Goal: Task Accomplishment & Management: Manage account settings

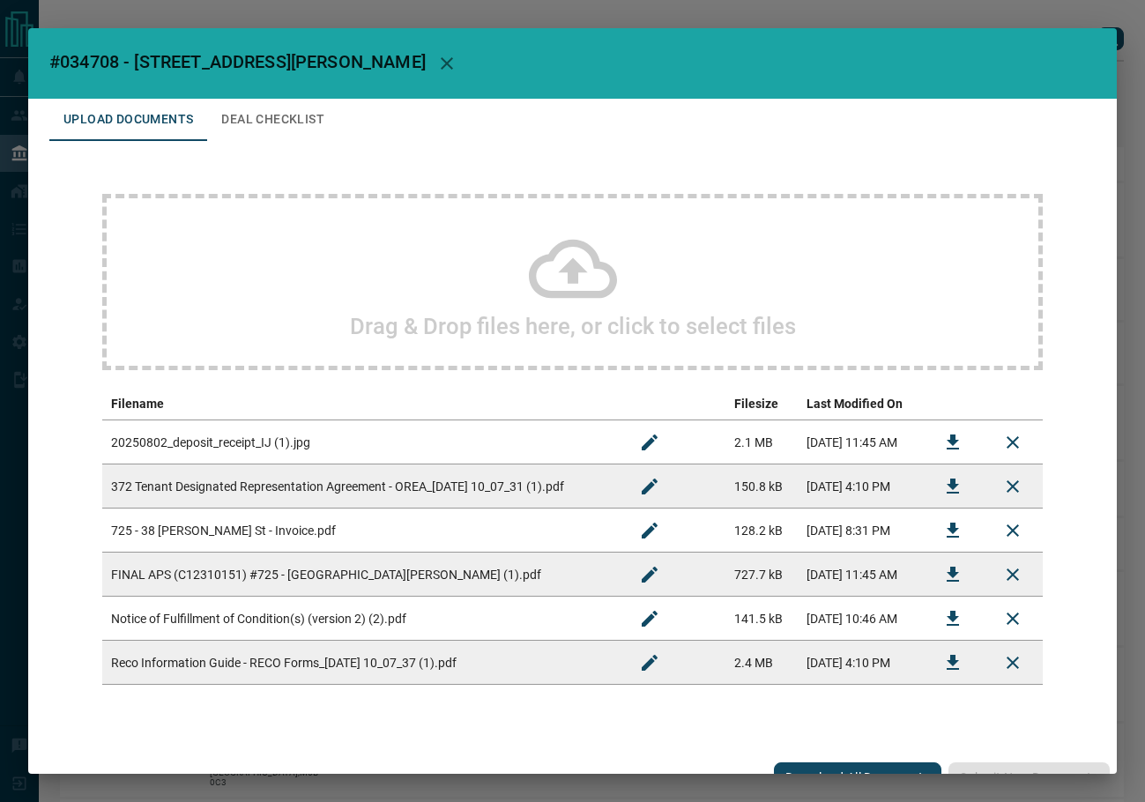
click at [289, 121] on button "Deal Checklist" at bounding box center [272, 120] width 131 height 42
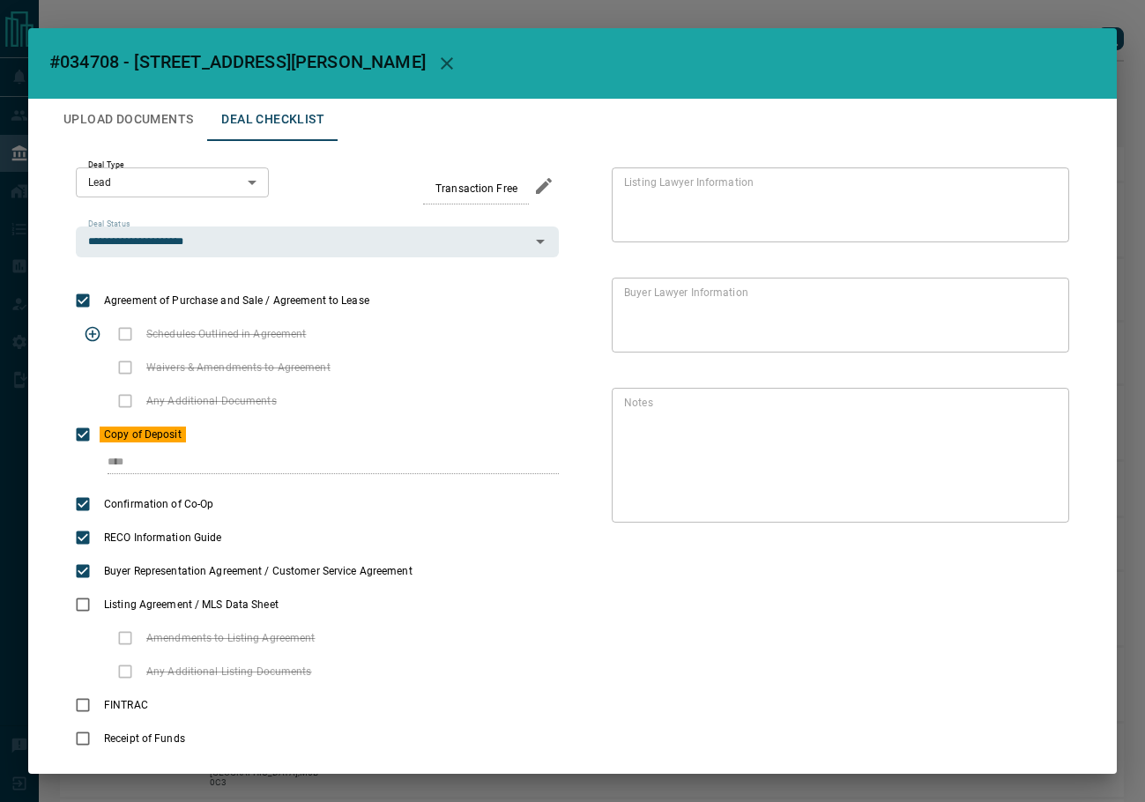
drag, startPoint x: 213, startPoint y: 438, endPoint x: 230, endPoint y: 346, distance: 94.1
click at [214, 438] on icon "priority" at bounding box center [215, 434] width 21 height 21
drag, startPoint x: 143, startPoint y: 130, endPoint x: 762, endPoint y: 30, distance: 626.9
click at [152, 126] on button "Upload Documents" at bounding box center [128, 120] width 158 height 42
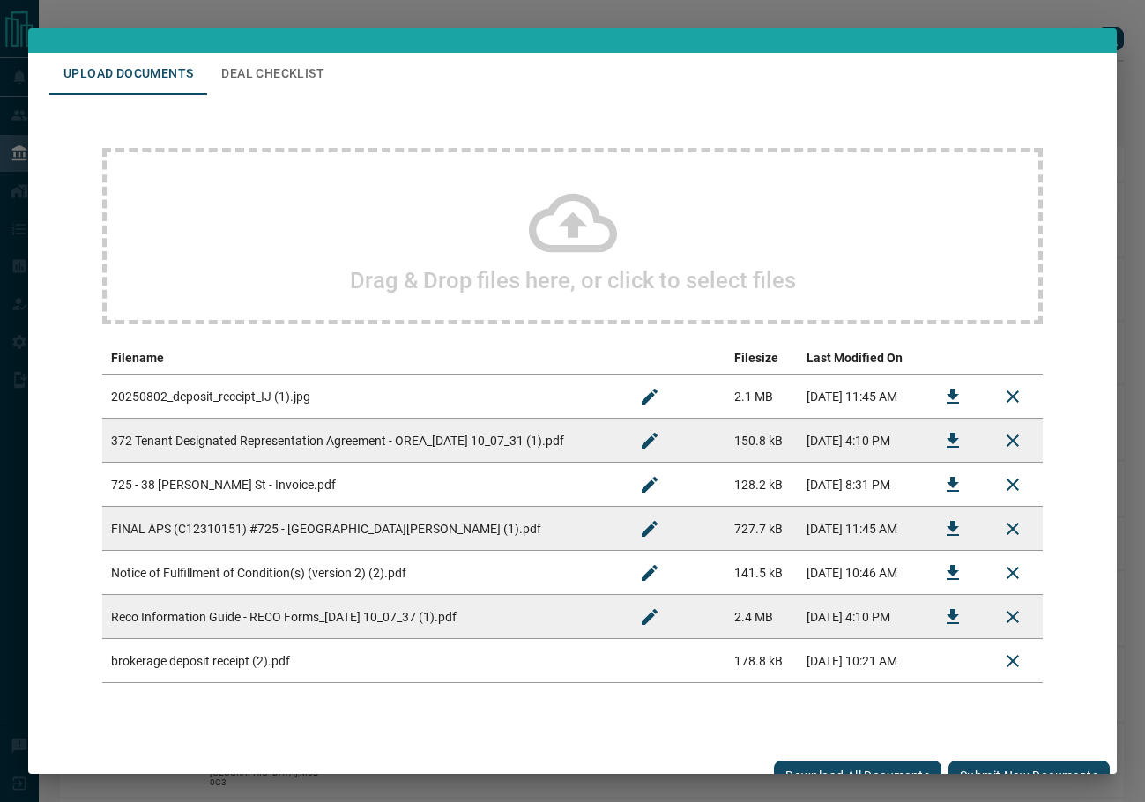
scroll to position [71, 0]
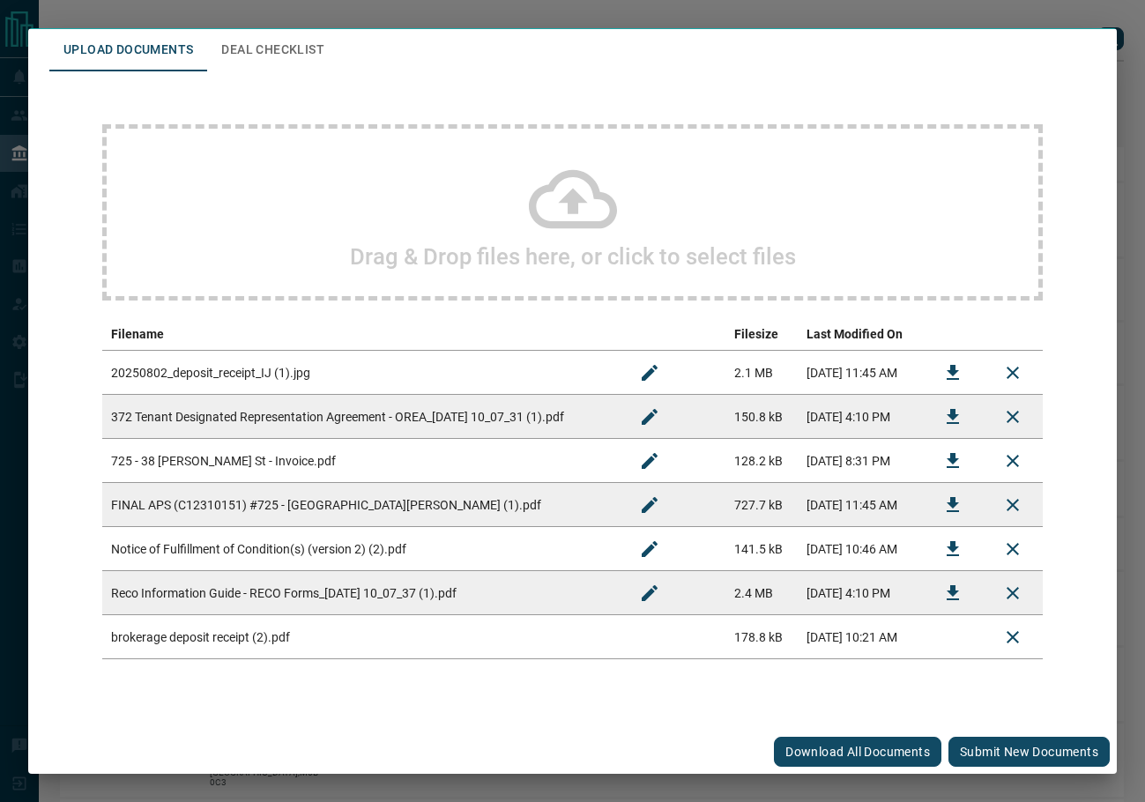
click at [979, 735] on div "Download All Documents Submit new documents" at bounding box center [572, 752] width 1089 height 44
click at [978, 739] on button "Submit new documents" at bounding box center [1029, 752] width 161 height 30
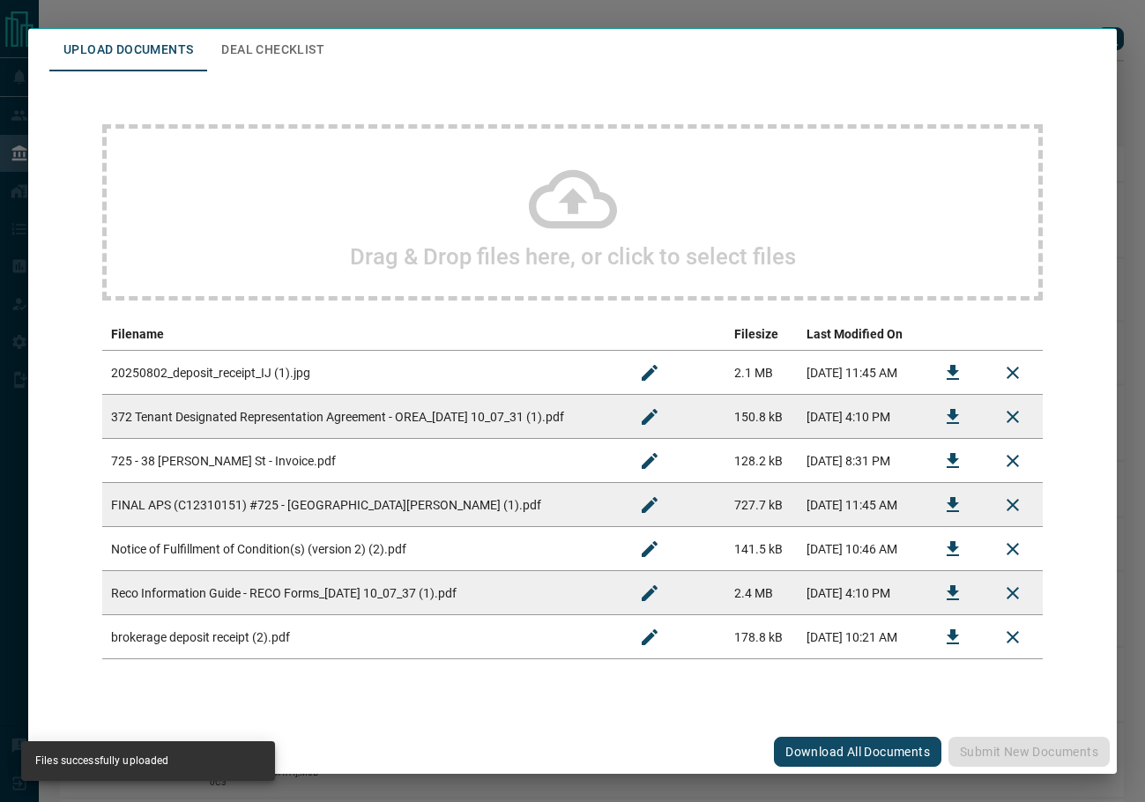
click at [274, 53] on button "Deal Checklist" at bounding box center [272, 50] width 131 height 42
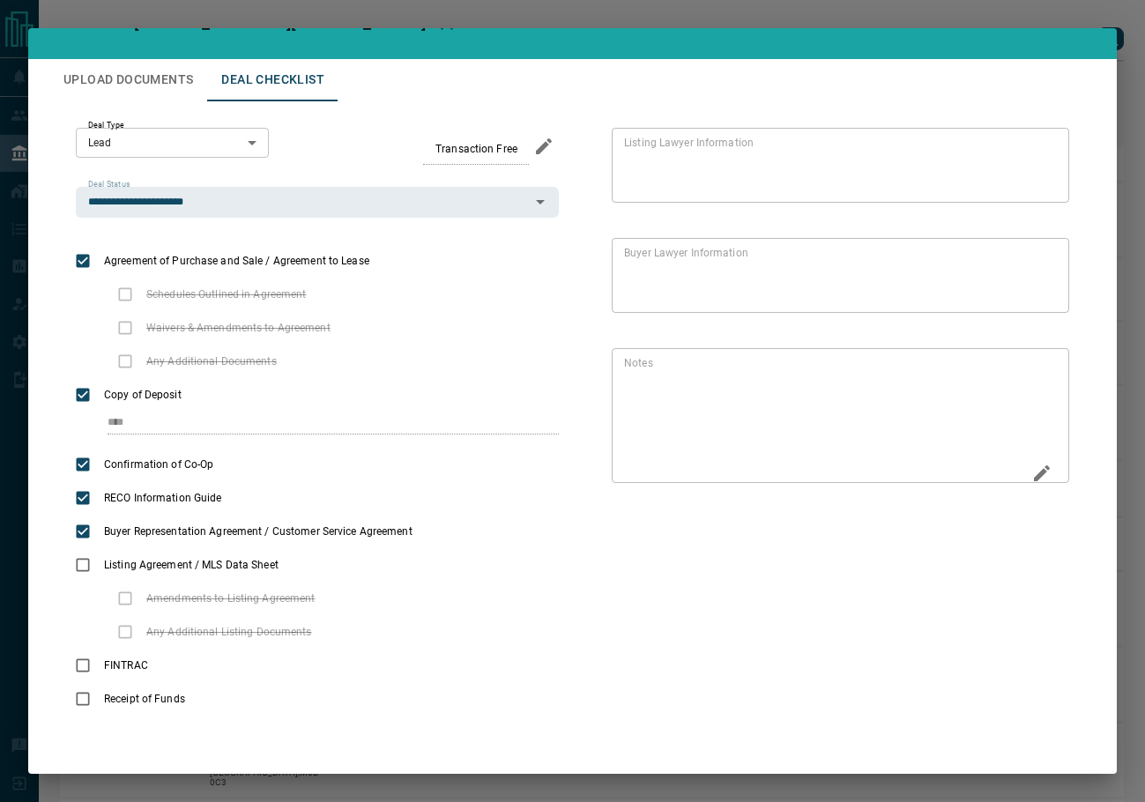
scroll to position [40, 0]
click at [1027, 486] on button "Edit" at bounding box center [1042, 475] width 30 height 34
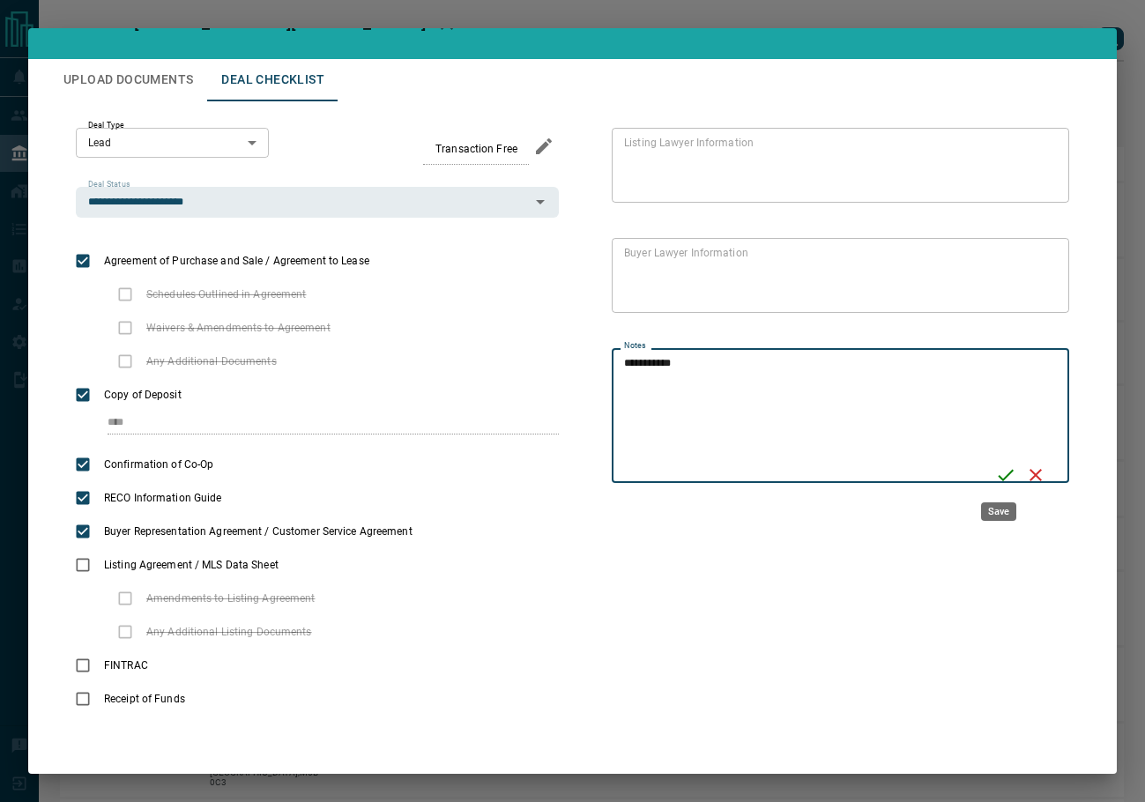
type textarea "**********"
click at [1001, 473] on icon "Save" at bounding box center [1005, 475] width 21 height 21
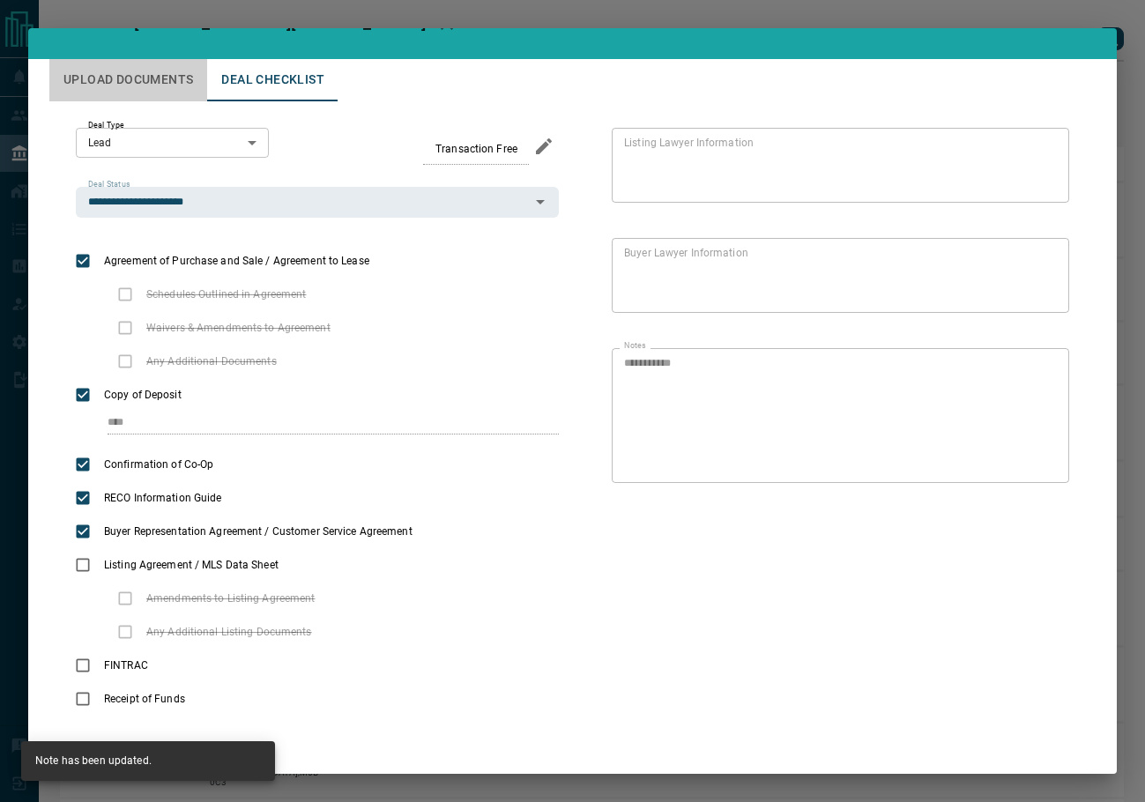
click at [161, 86] on button "Upload Documents" at bounding box center [128, 80] width 158 height 42
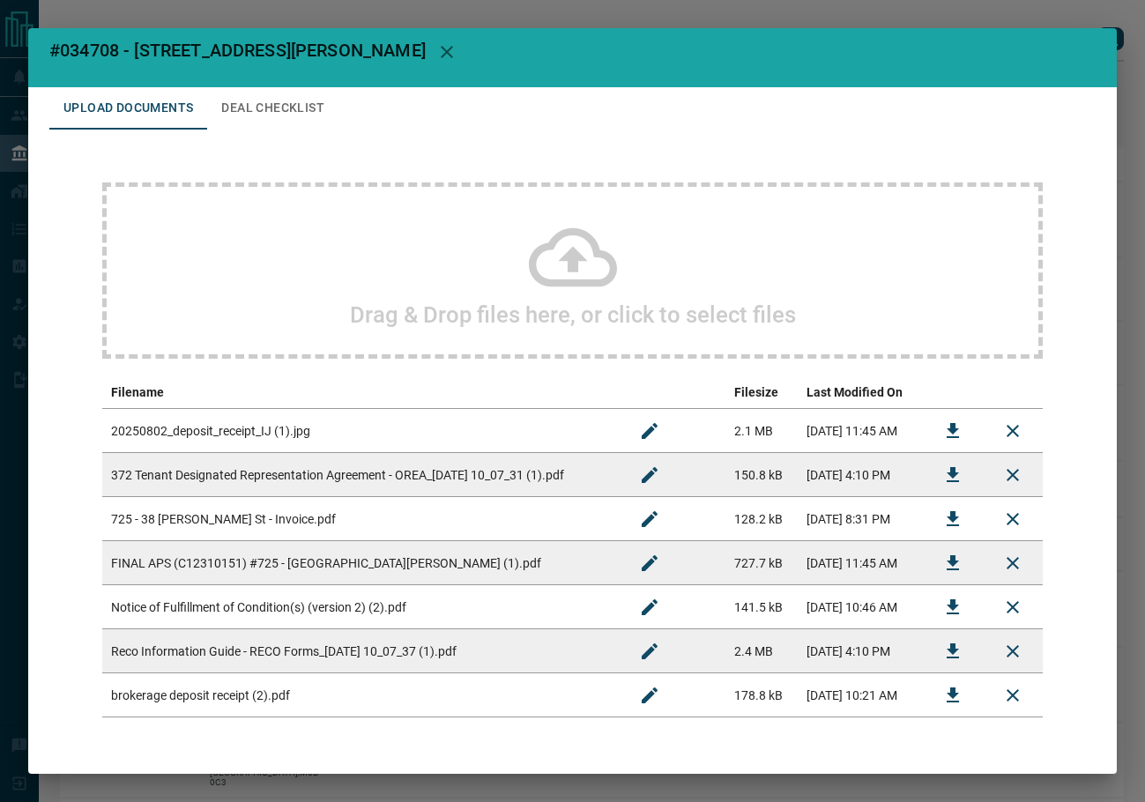
scroll to position [0, 0]
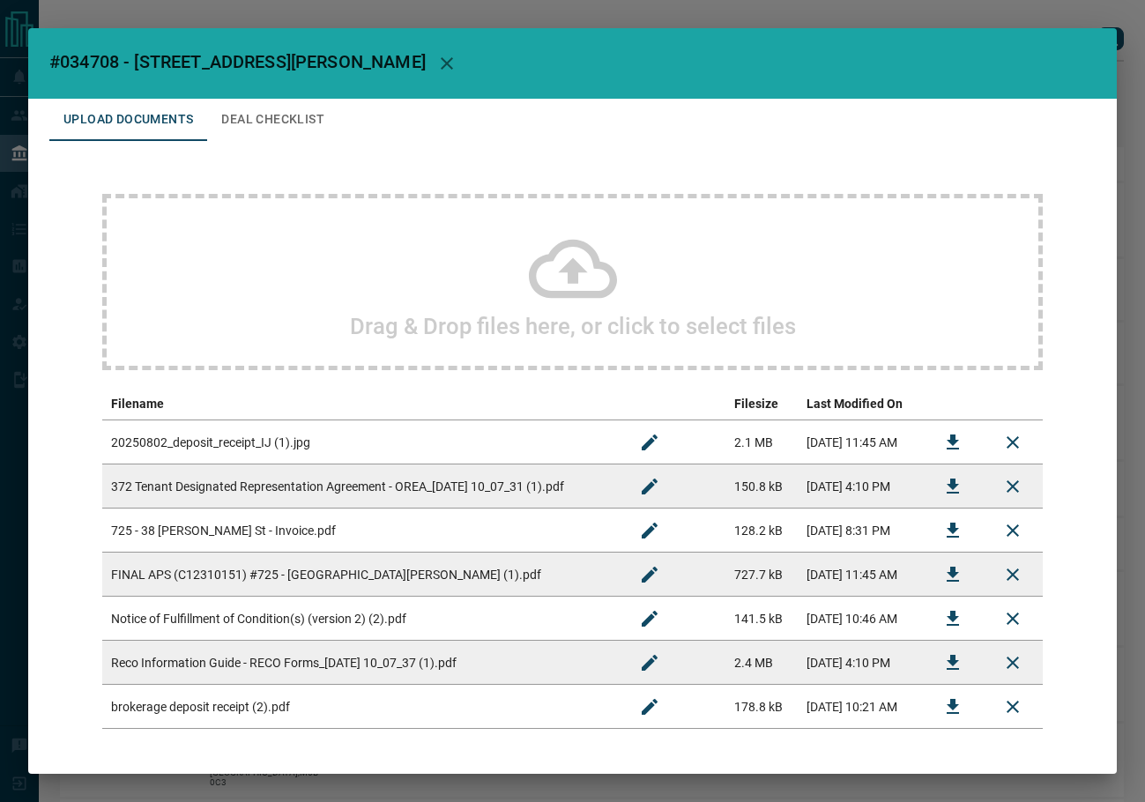
click at [426, 49] on button "button" at bounding box center [447, 63] width 42 height 42
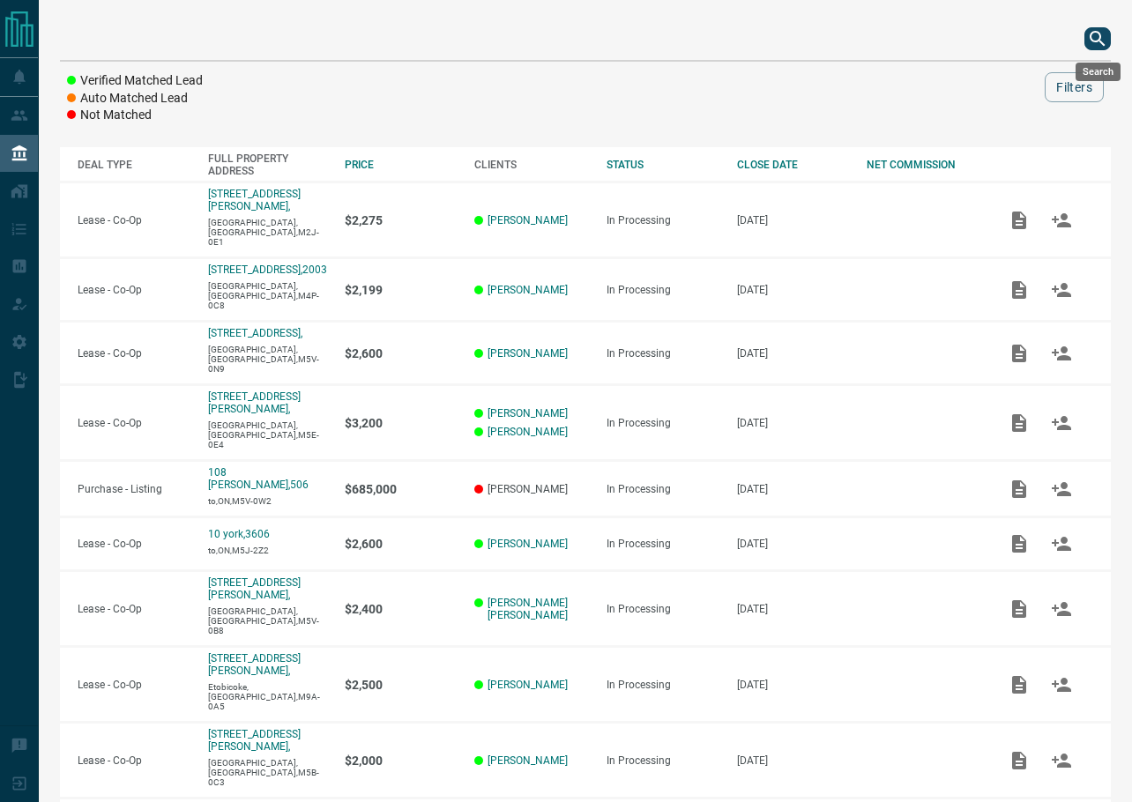
click at [1097, 42] on icon "search button" at bounding box center [1097, 38] width 21 height 21
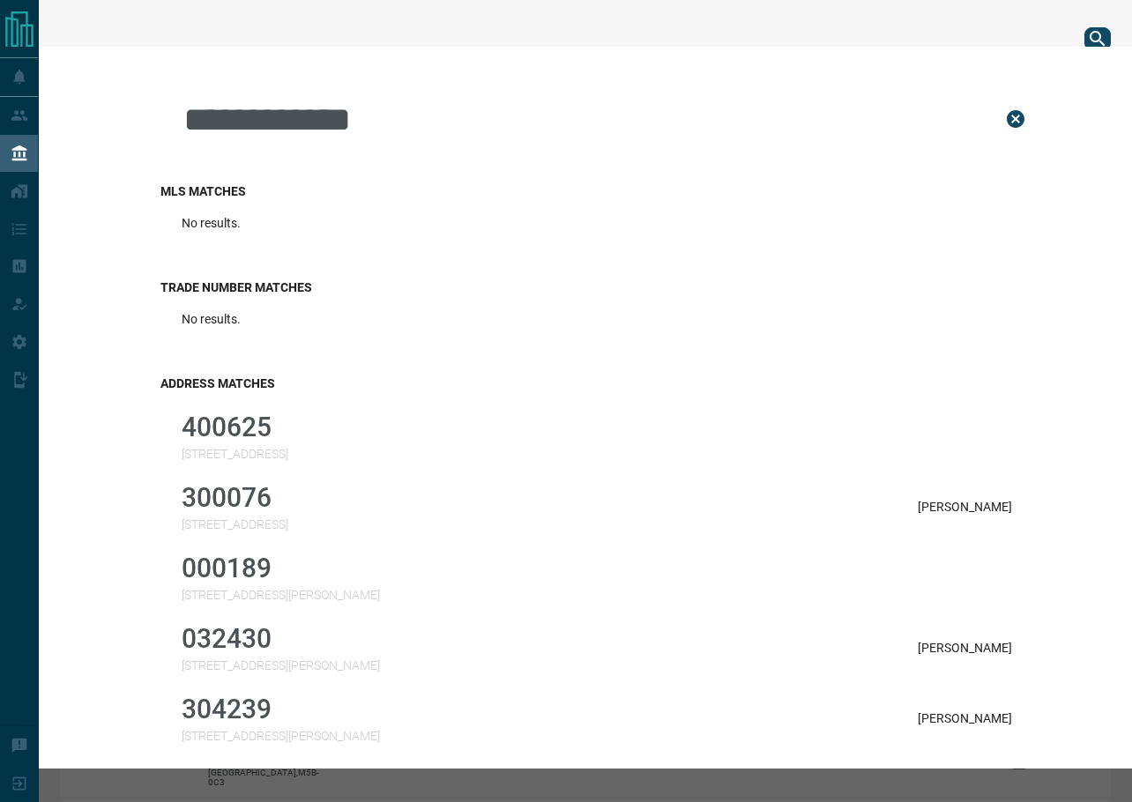
drag, startPoint x: 459, startPoint y: 128, endPoint x: -187, endPoint y: 138, distance: 646.3
click at [0, 138] on html "**********" at bounding box center [566, 401] width 1132 height 802
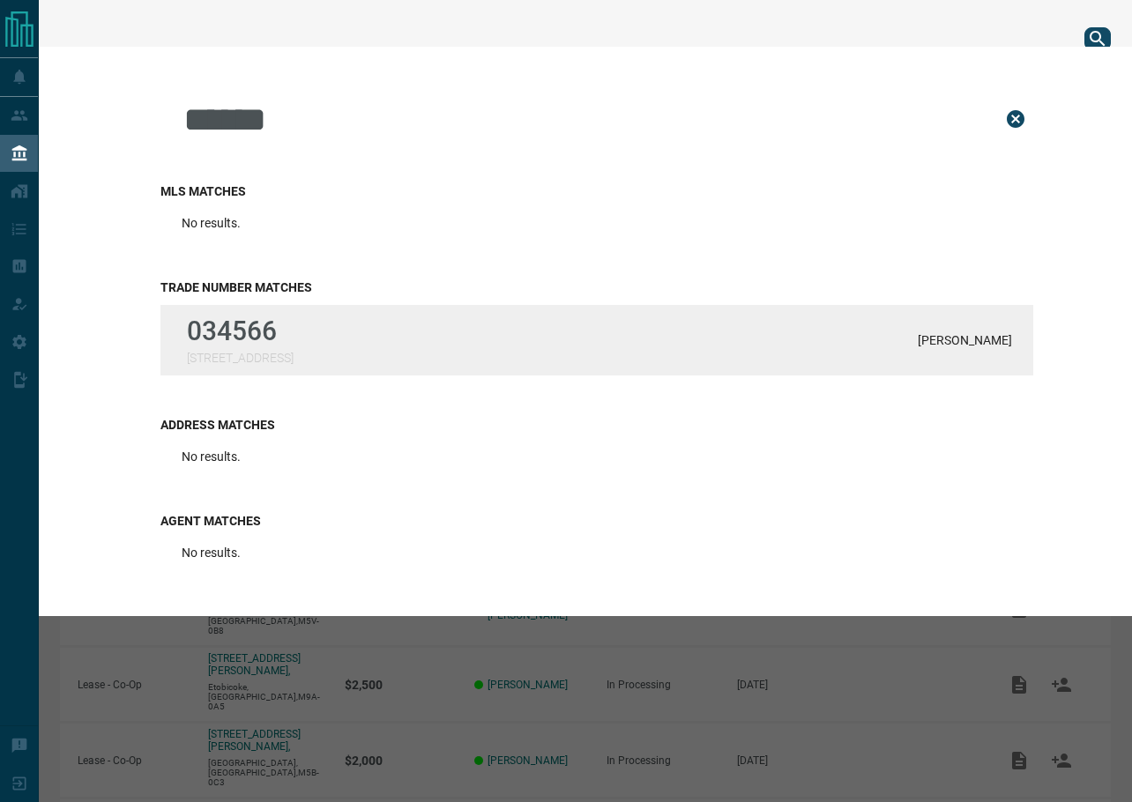
type input "******"
click at [243, 328] on p "034566" at bounding box center [240, 331] width 107 height 31
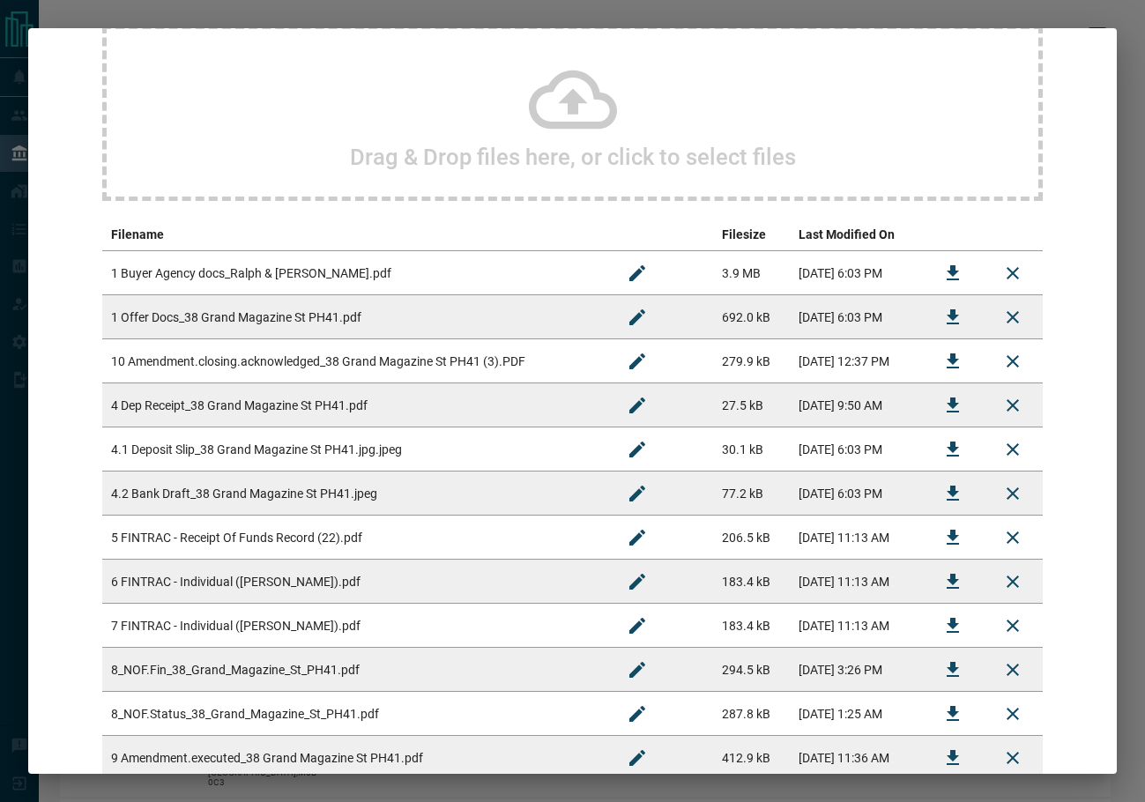
scroll to position [176, 0]
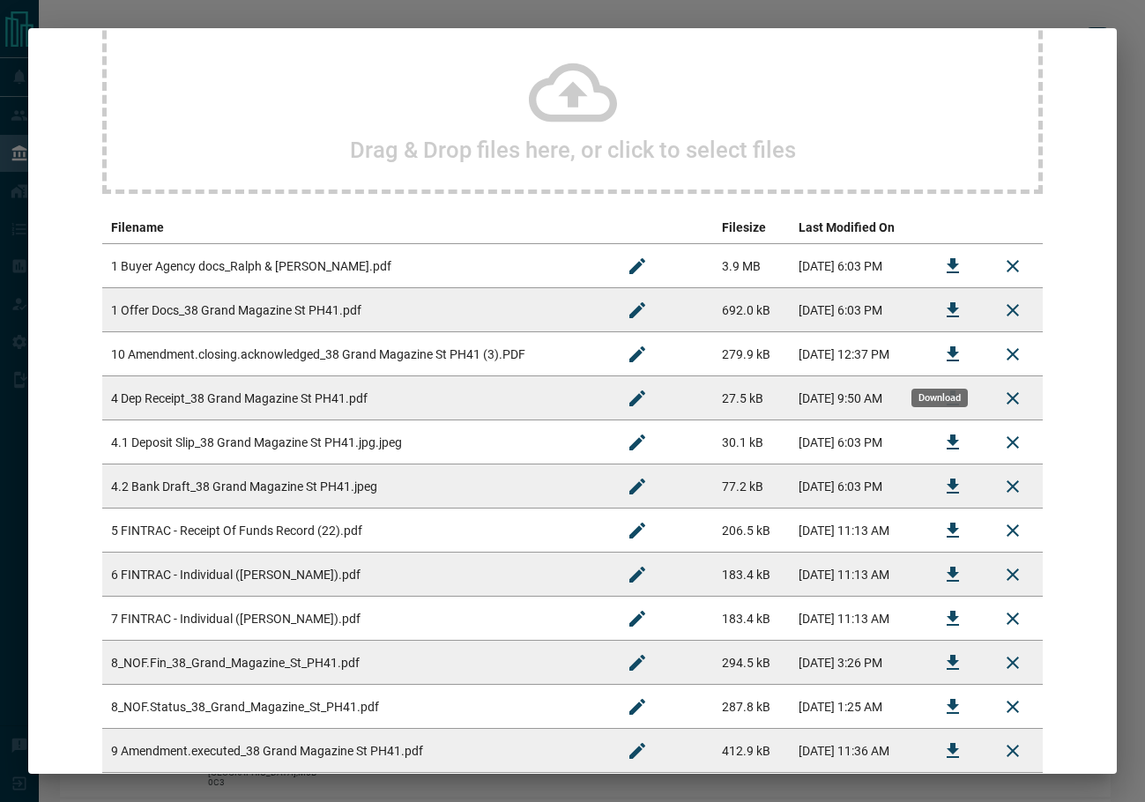
click at [942, 358] on icon "Download" at bounding box center [952, 354] width 21 height 21
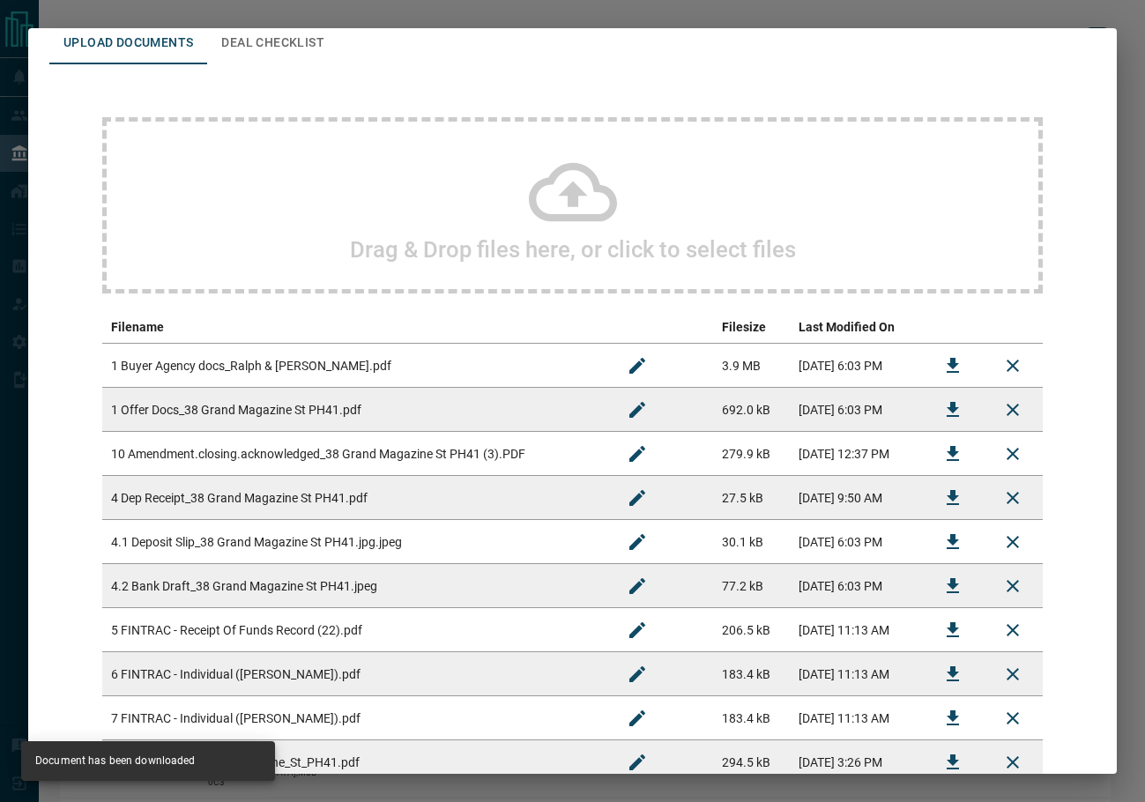
scroll to position [0, 0]
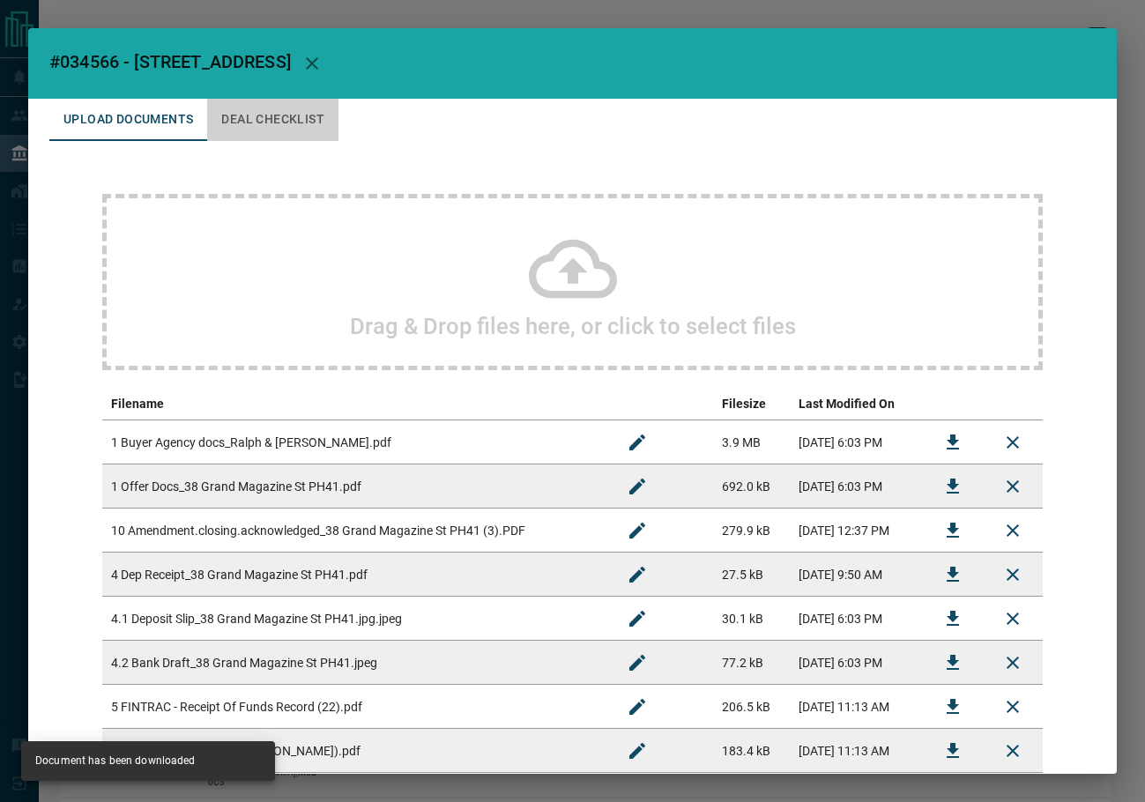
drag, startPoint x: 284, startPoint y: 130, endPoint x: 329, endPoint y: 10, distance: 128.9
click at [283, 130] on button "Deal Checklist" at bounding box center [272, 120] width 131 height 42
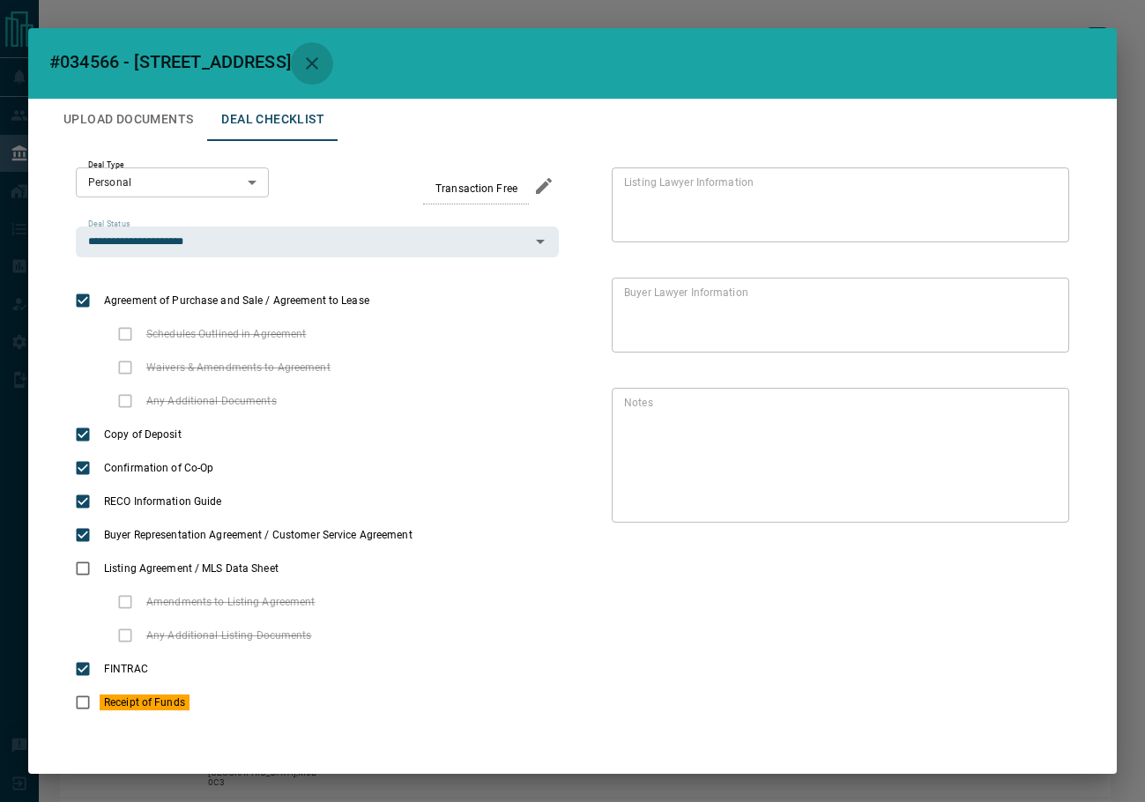
click at [323, 56] on icon "button" at bounding box center [312, 63] width 21 height 21
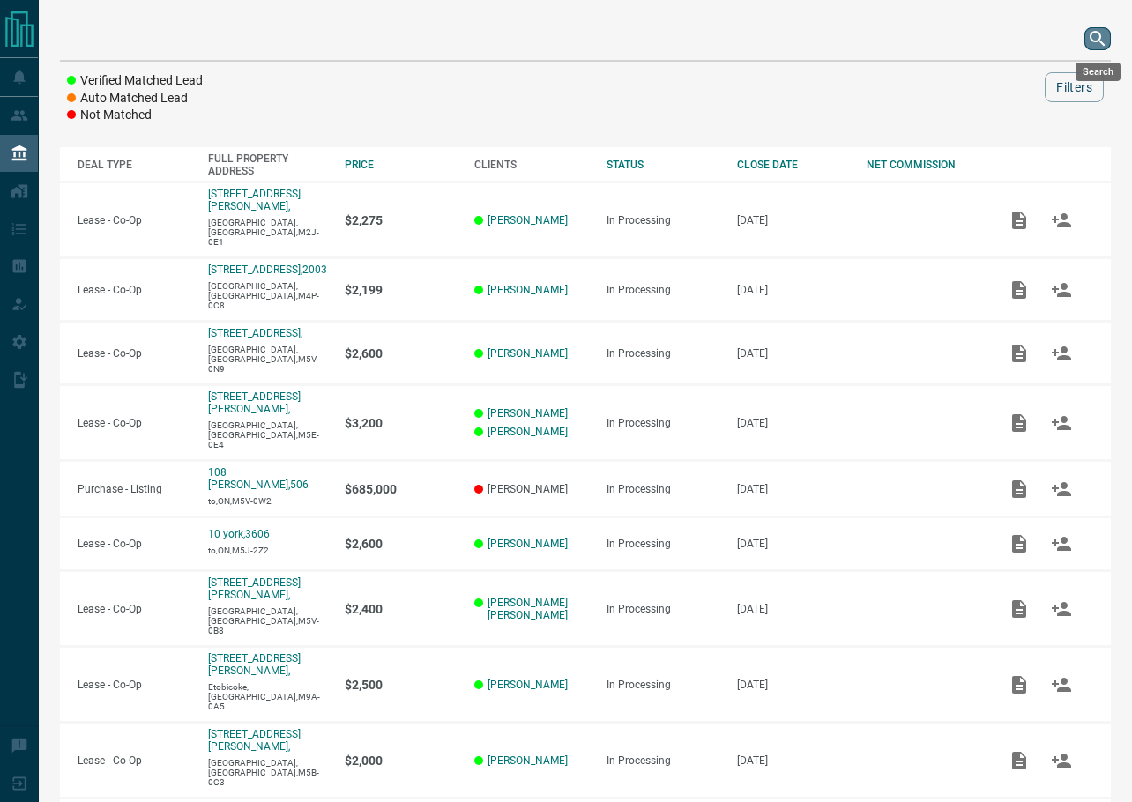
click at [1091, 37] on icon "search button" at bounding box center [1097, 38] width 15 height 15
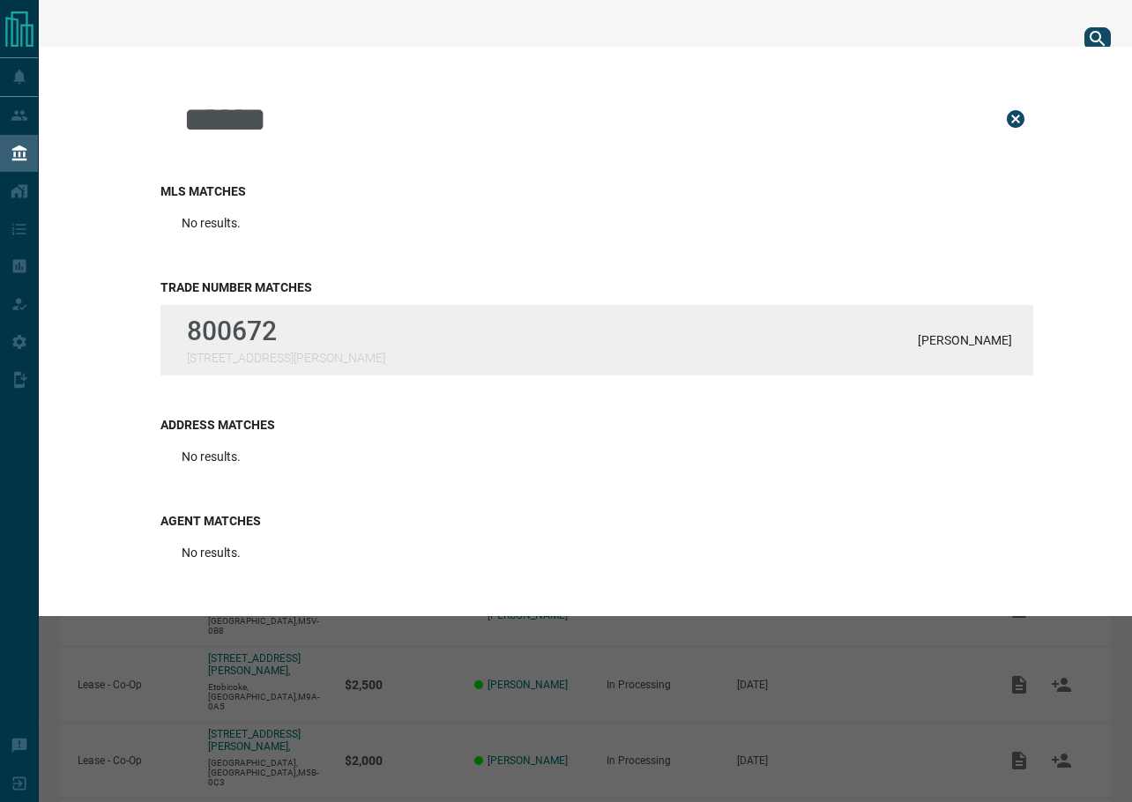
type input "******"
click at [413, 345] on div "800672 [STREET_ADDRESS][PERSON_NAME][PERSON_NAME]" at bounding box center [596, 340] width 873 height 71
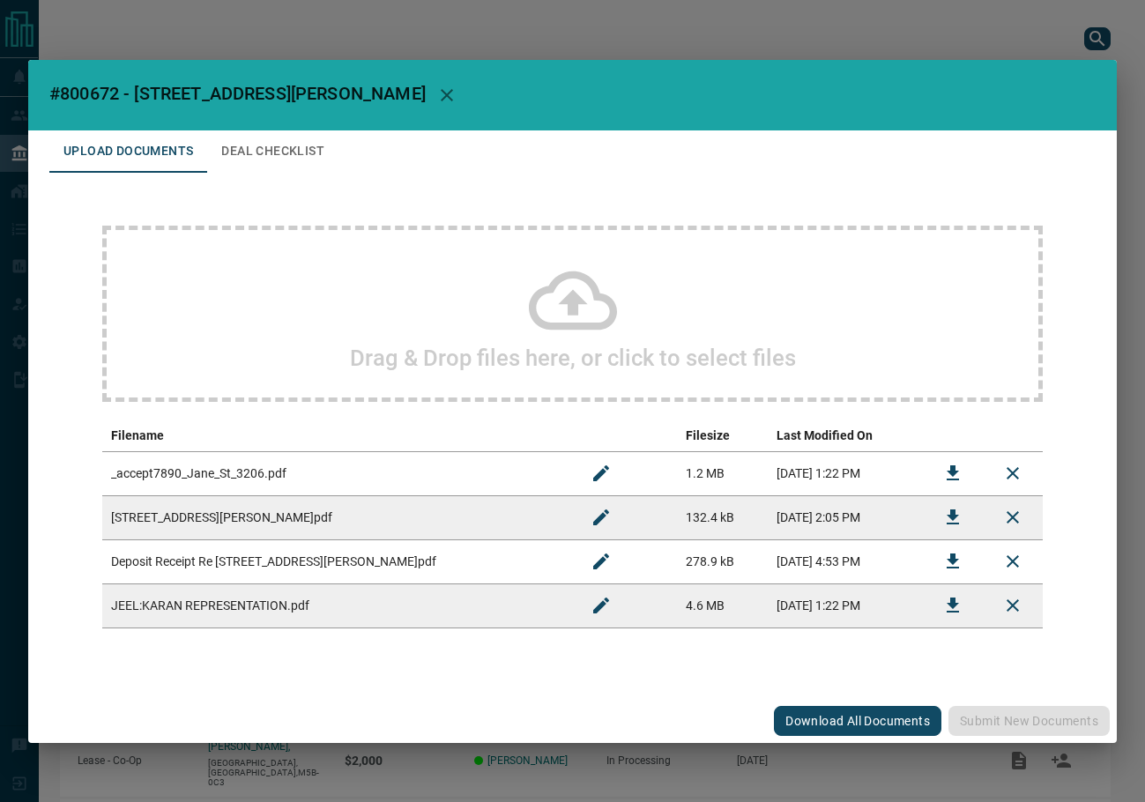
click at [957, 515] on icon "Download" at bounding box center [952, 517] width 21 height 21
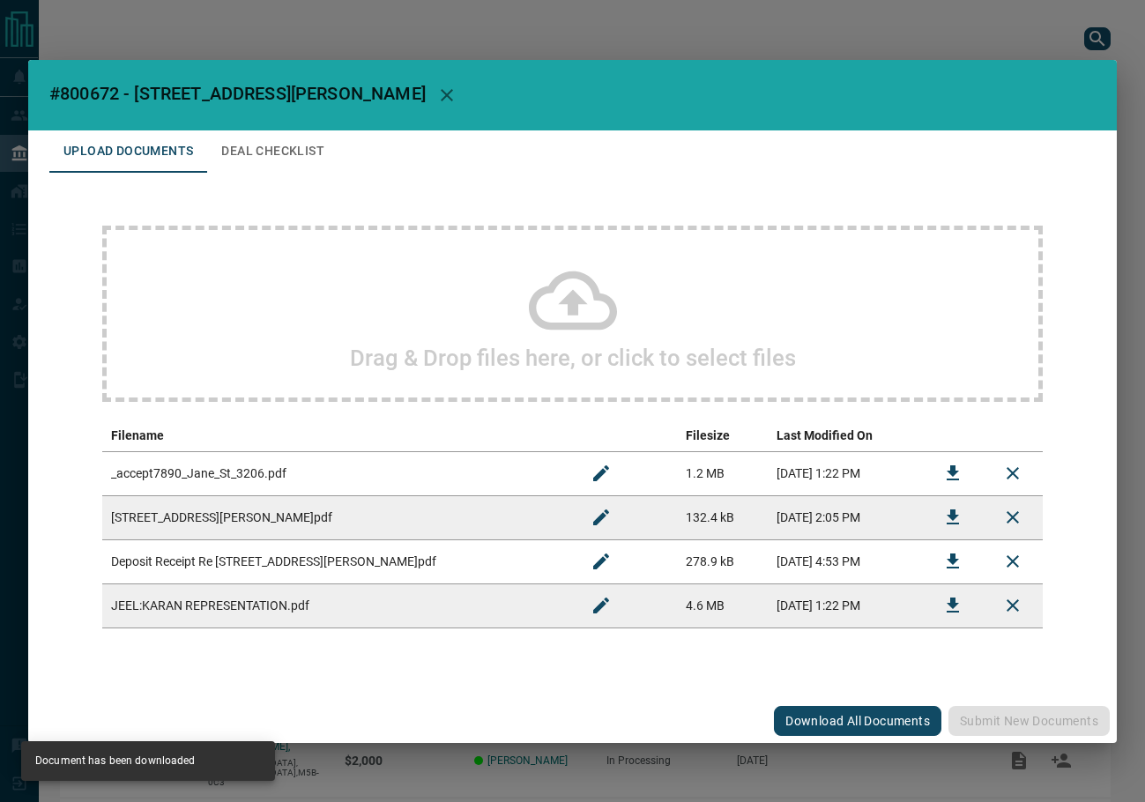
click at [359, 101] on h2 "#800672 - [STREET_ADDRESS][PERSON_NAME]" at bounding box center [572, 95] width 1089 height 71
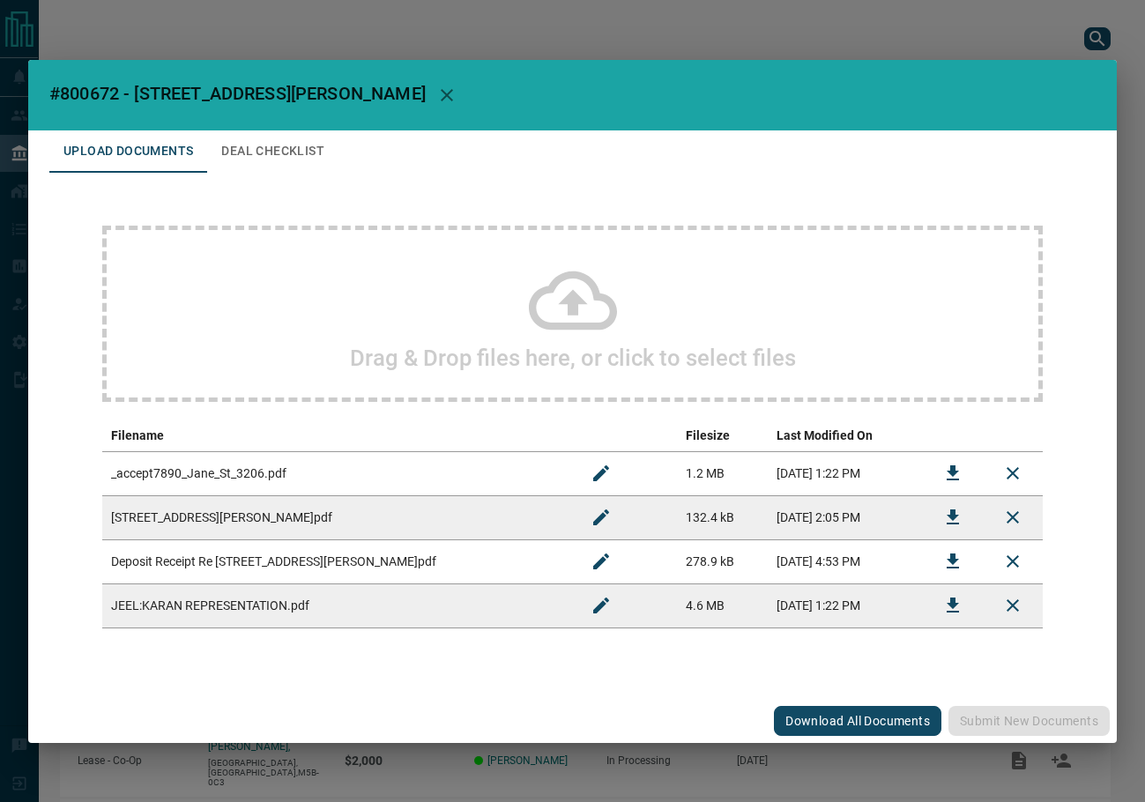
click at [351, 76] on h2 "#800672 - [STREET_ADDRESS][PERSON_NAME]" at bounding box center [572, 95] width 1089 height 71
click at [436, 86] on icon "button" at bounding box center [446, 95] width 21 height 21
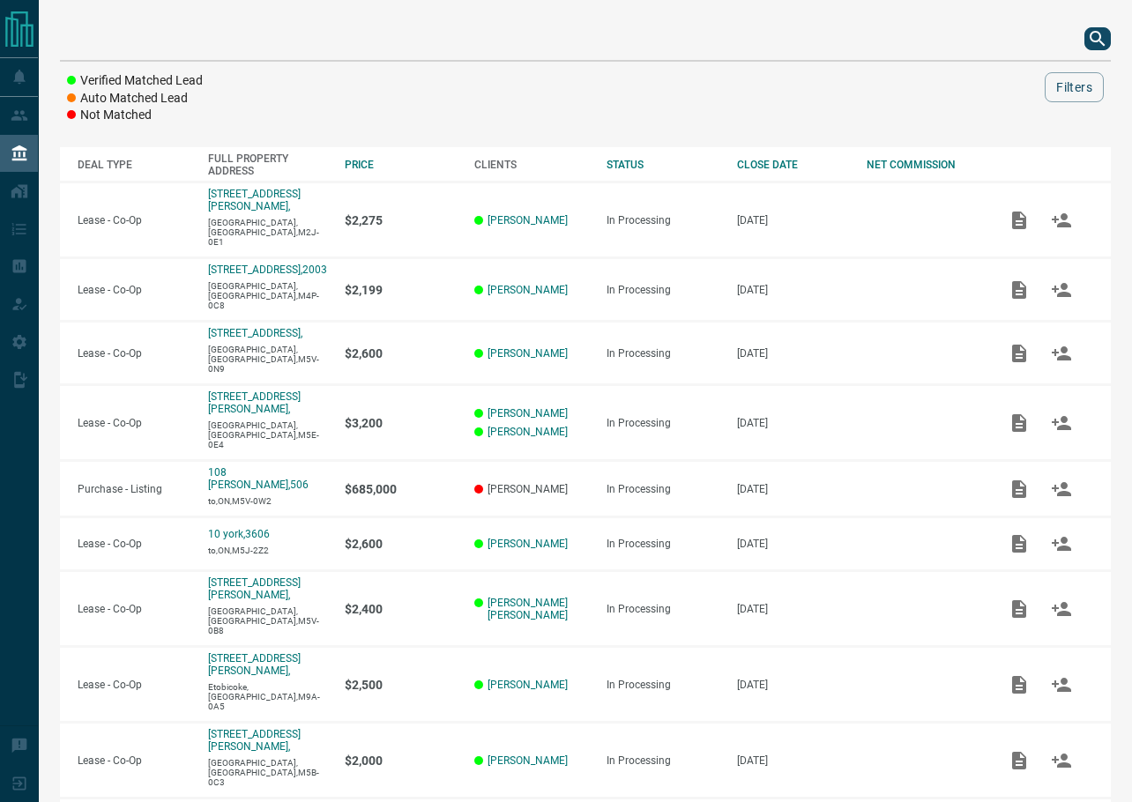
click at [1083, 37] on div at bounding box center [585, 39] width 1051 height 42
click at [1087, 37] on div at bounding box center [585, 39] width 1051 height 42
click at [1089, 38] on icon "search button" at bounding box center [1097, 38] width 21 height 21
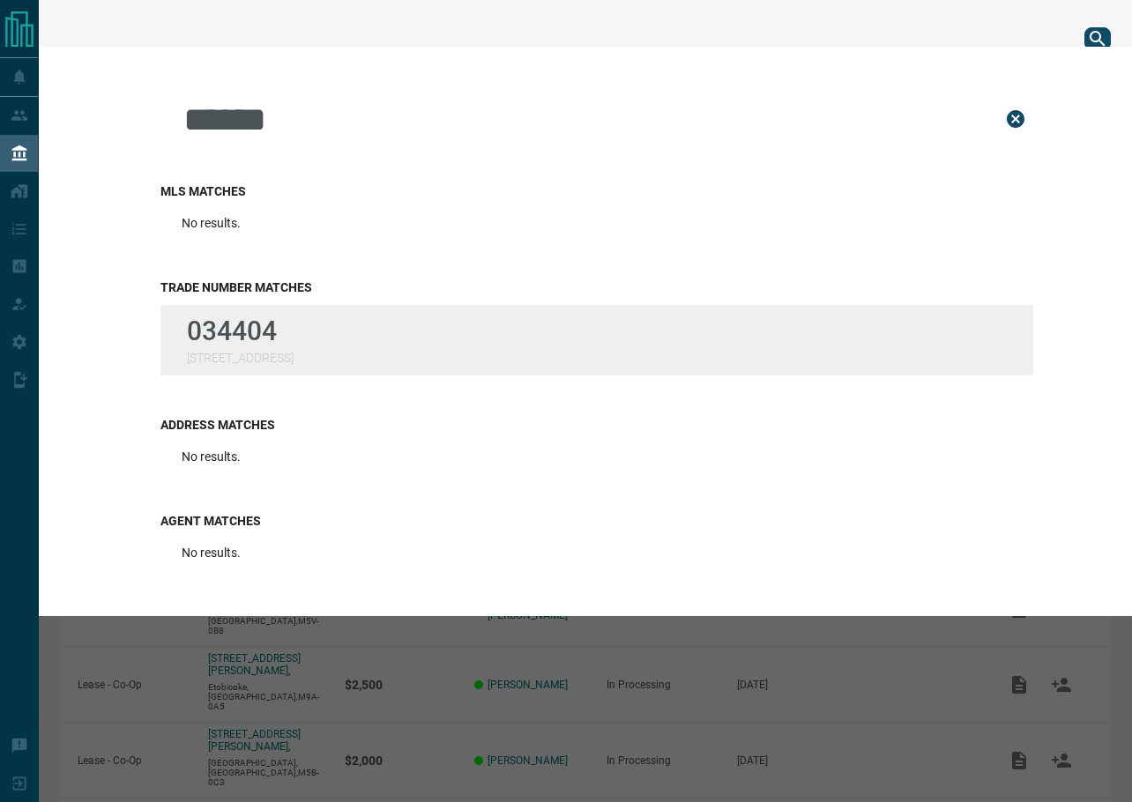
type input "******"
click at [223, 353] on div "034404 [STREET_ADDRESS]" at bounding box center [240, 340] width 107 height 49
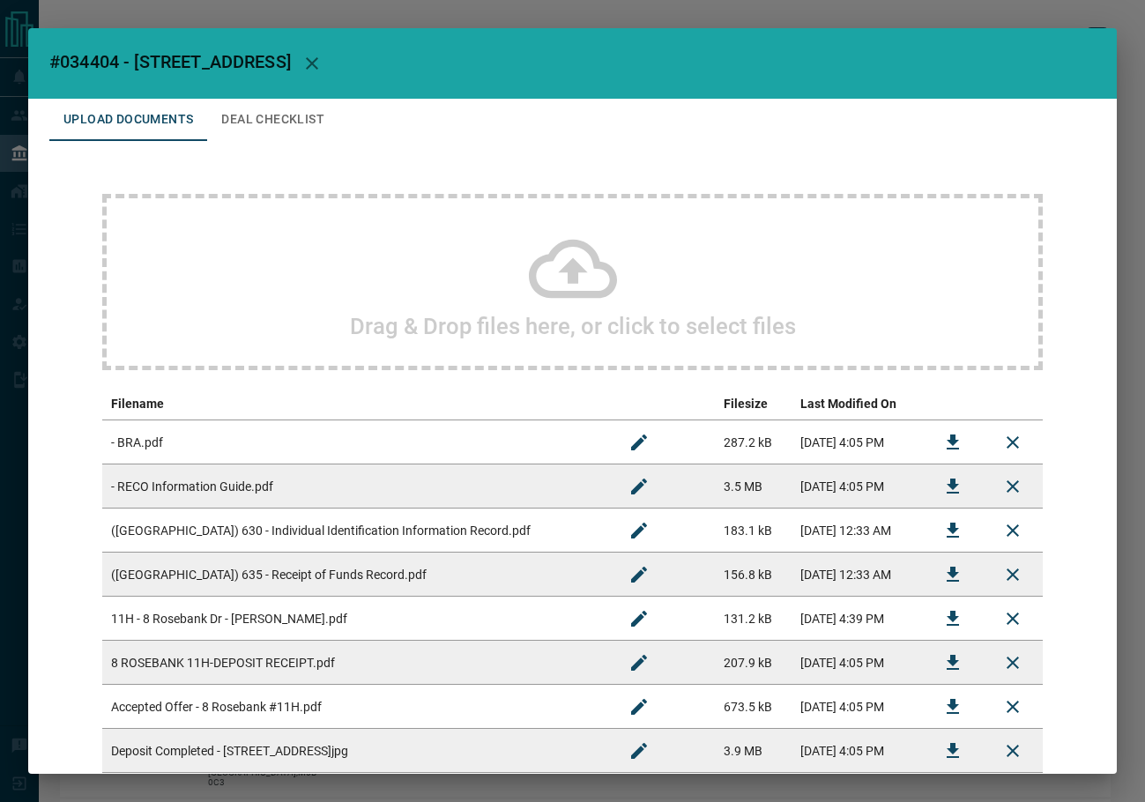
click at [220, 144] on div "Drag & Drop files here, or click to select files Filename Filesize Last Modifie…" at bounding box center [572, 527] width 1046 height 773
click at [232, 121] on button "Deal Checklist" at bounding box center [272, 120] width 131 height 42
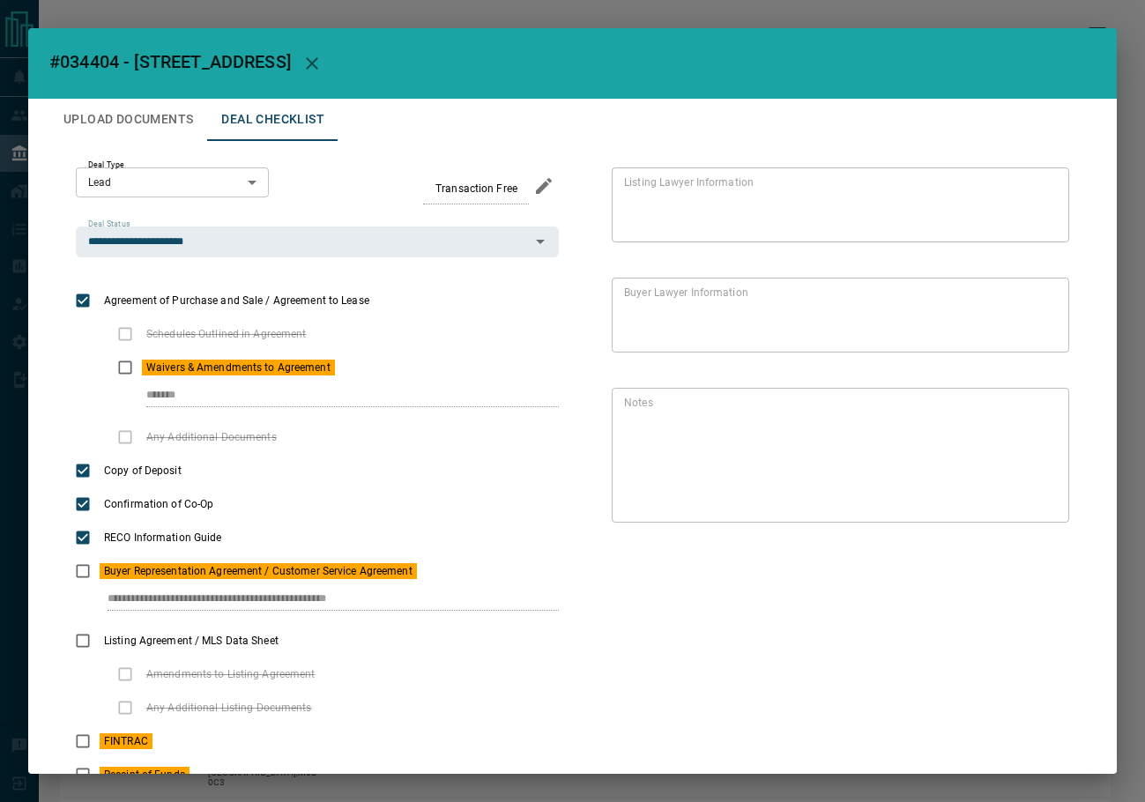
click at [144, 120] on button "Upload Documents" at bounding box center [128, 120] width 158 height 42
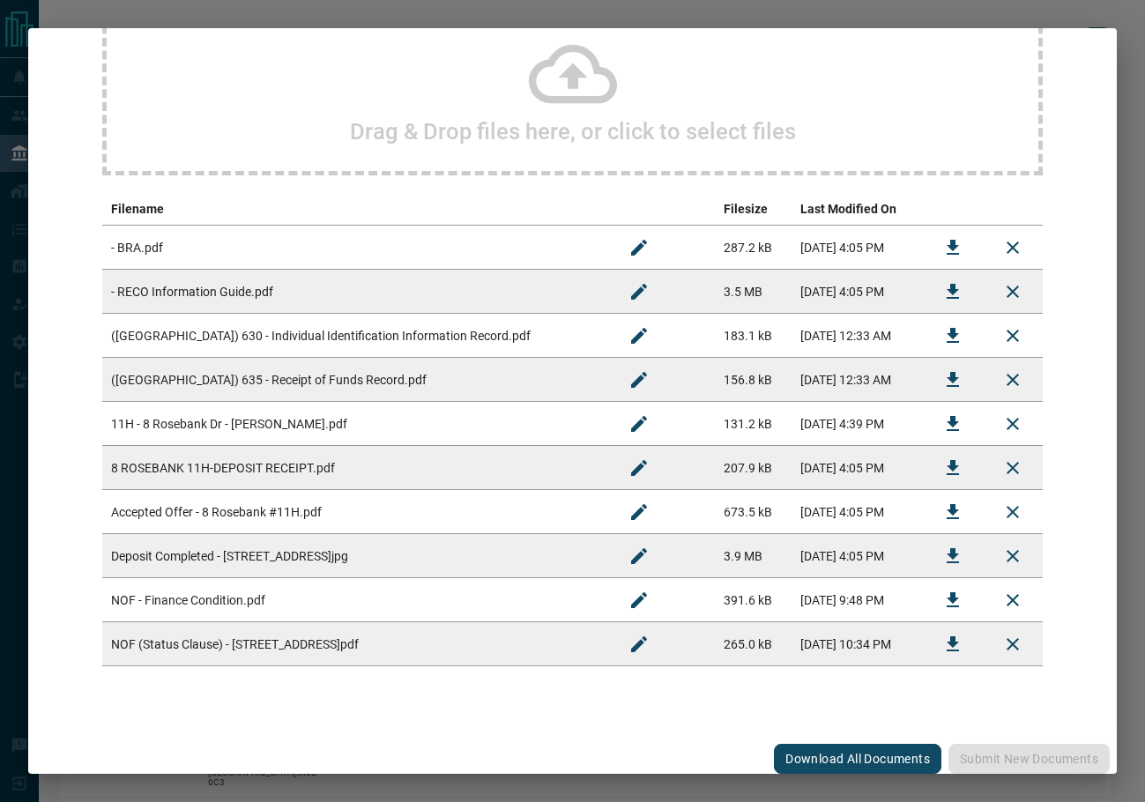
scroll to position [203, 0]
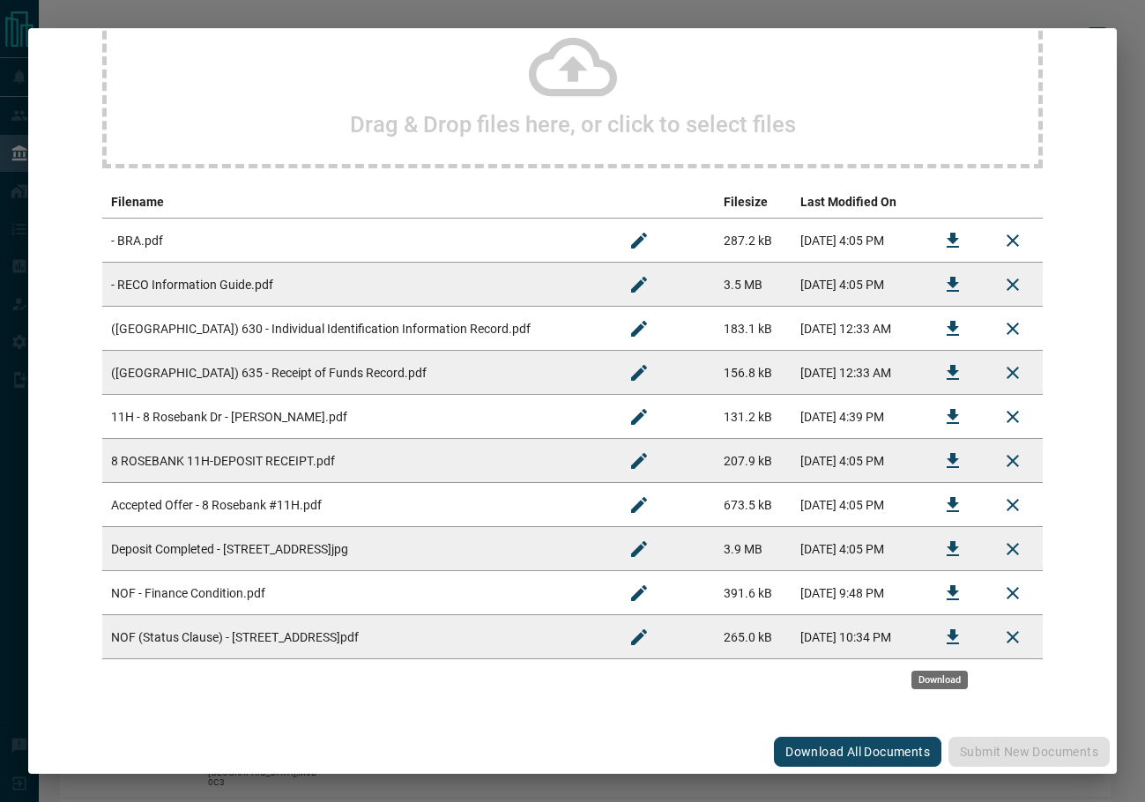
click at [932, 639] on button "Download" at bounding box center [953, 637] width 42 height 42
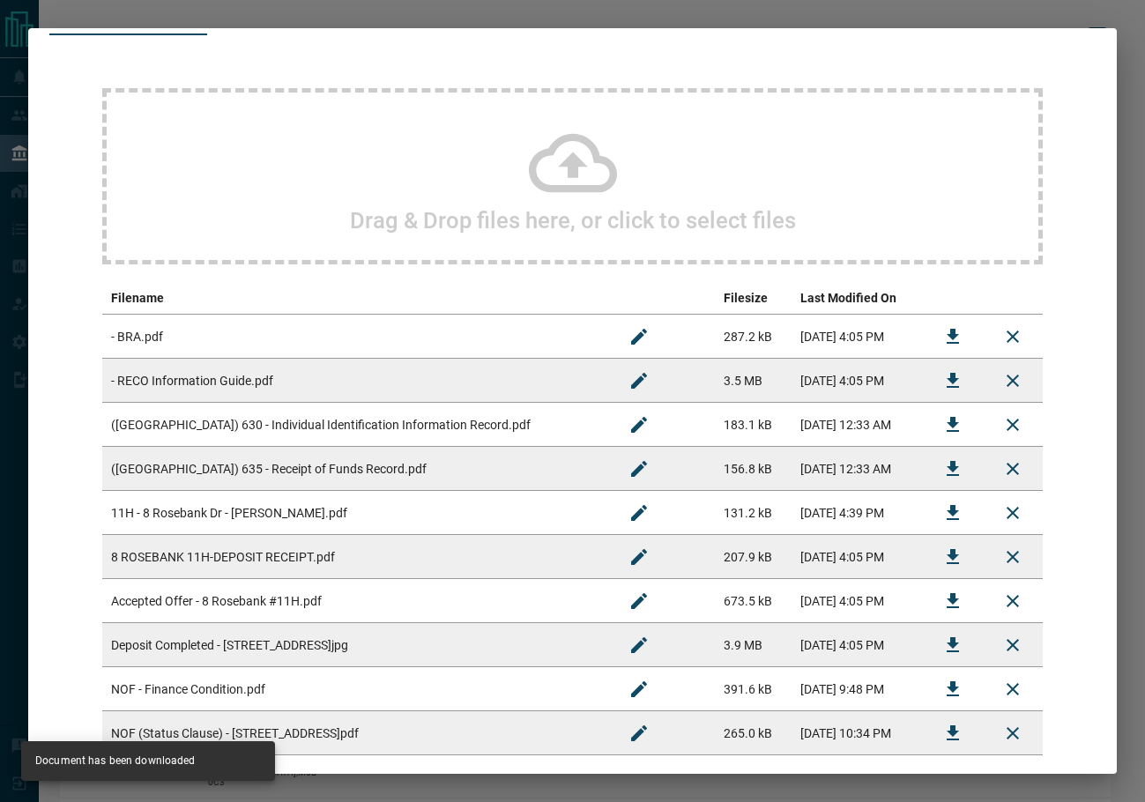
scroll to position [0, 0]
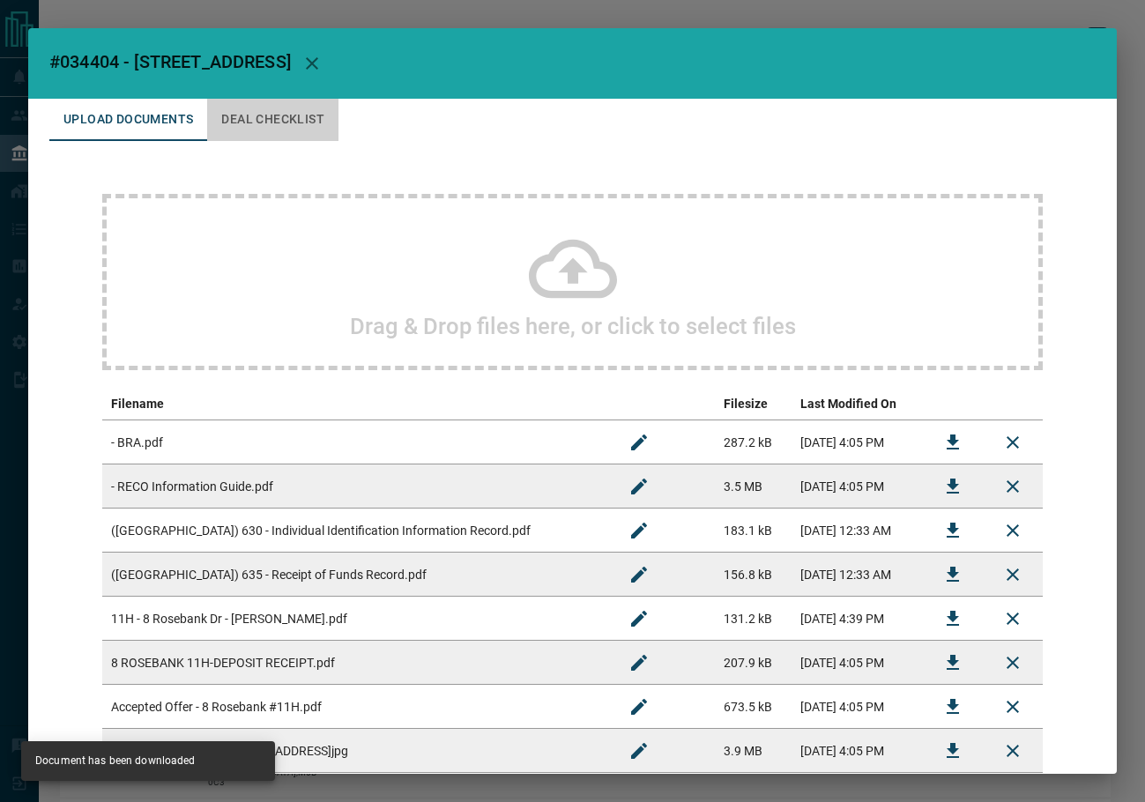
click at [289, 119] on button "Deal Checklist" at bounding box center [272, 120] width 131 height 42
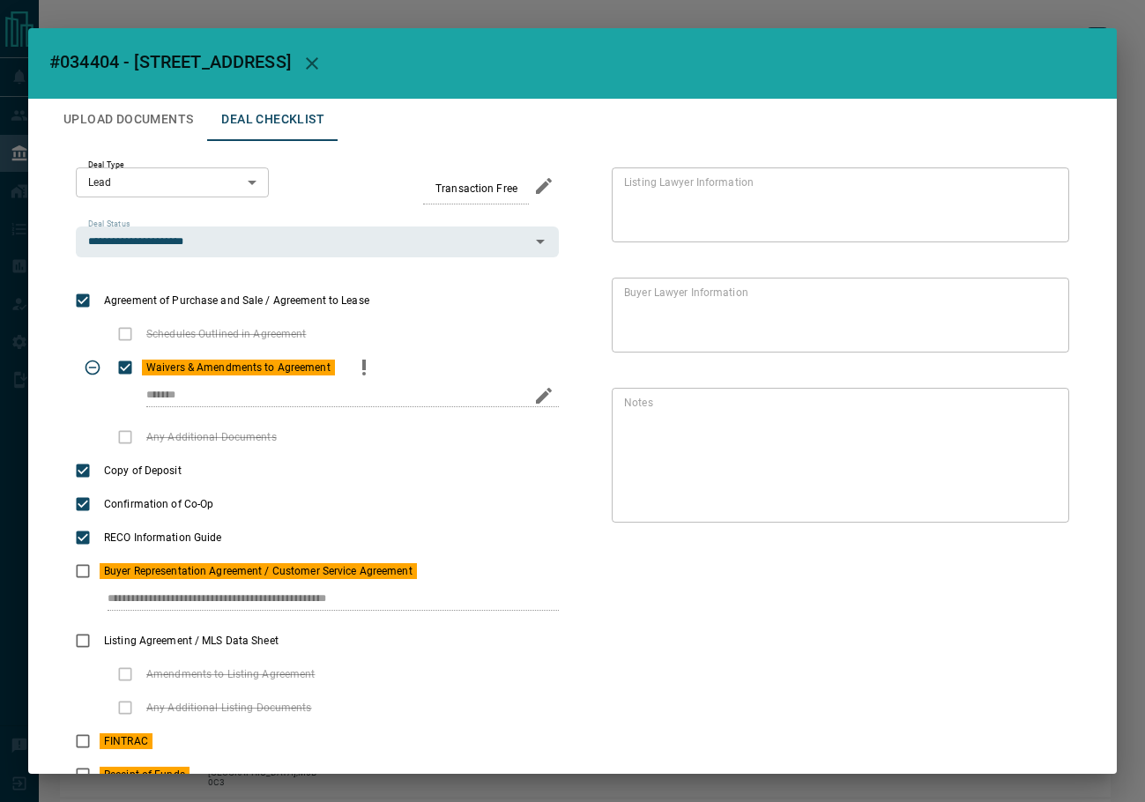
click at [373, 367] on button "priority" at bounding box center [364, 368] width 30 height 34
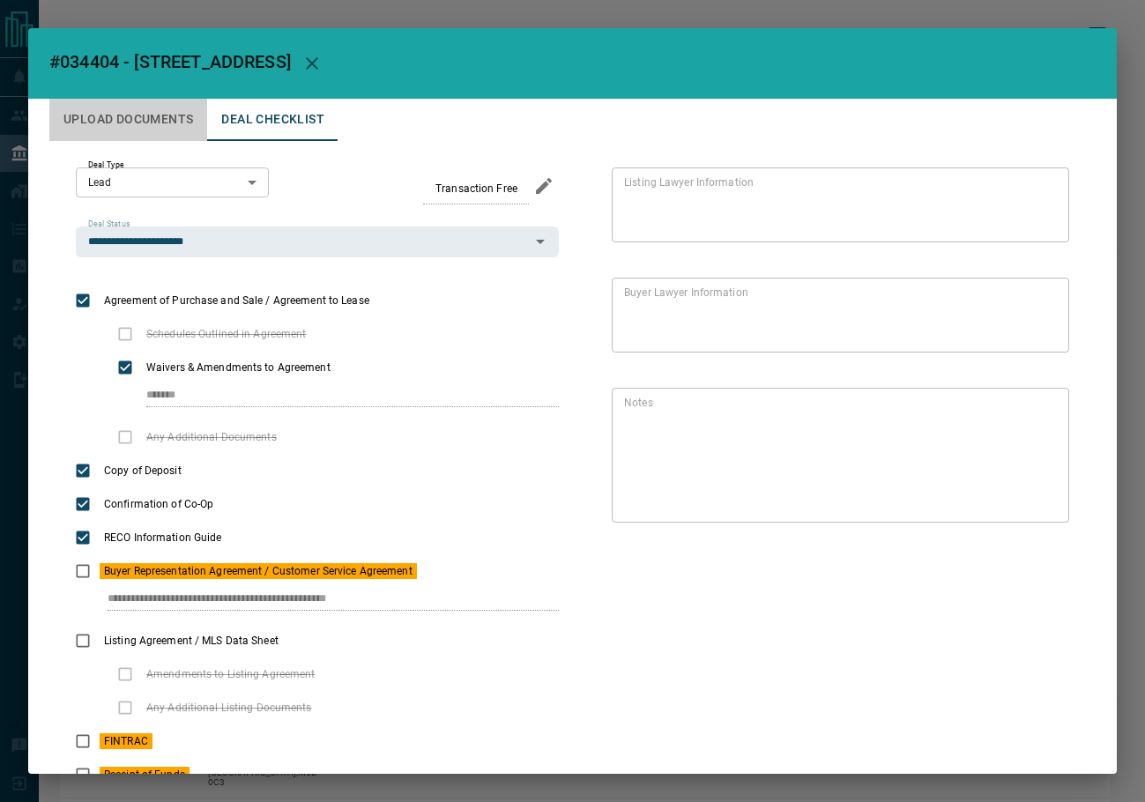
drag, startPoint x: 117, startPoint y: 124, endPoint x: 142, endPoint y: 137, distance: 27.6
click at [118, 127] on button "Upload Documents" at bounding box center [128, 120] width 158 height 42
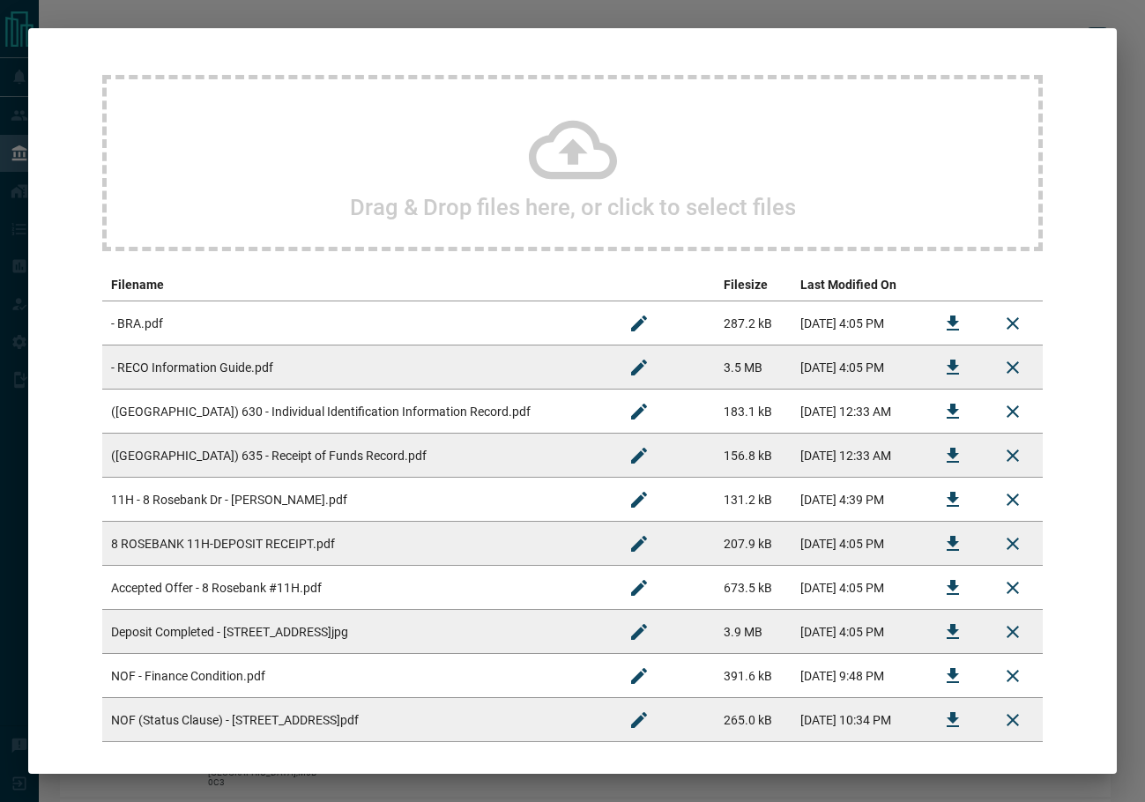
scroll to position [26, 0]
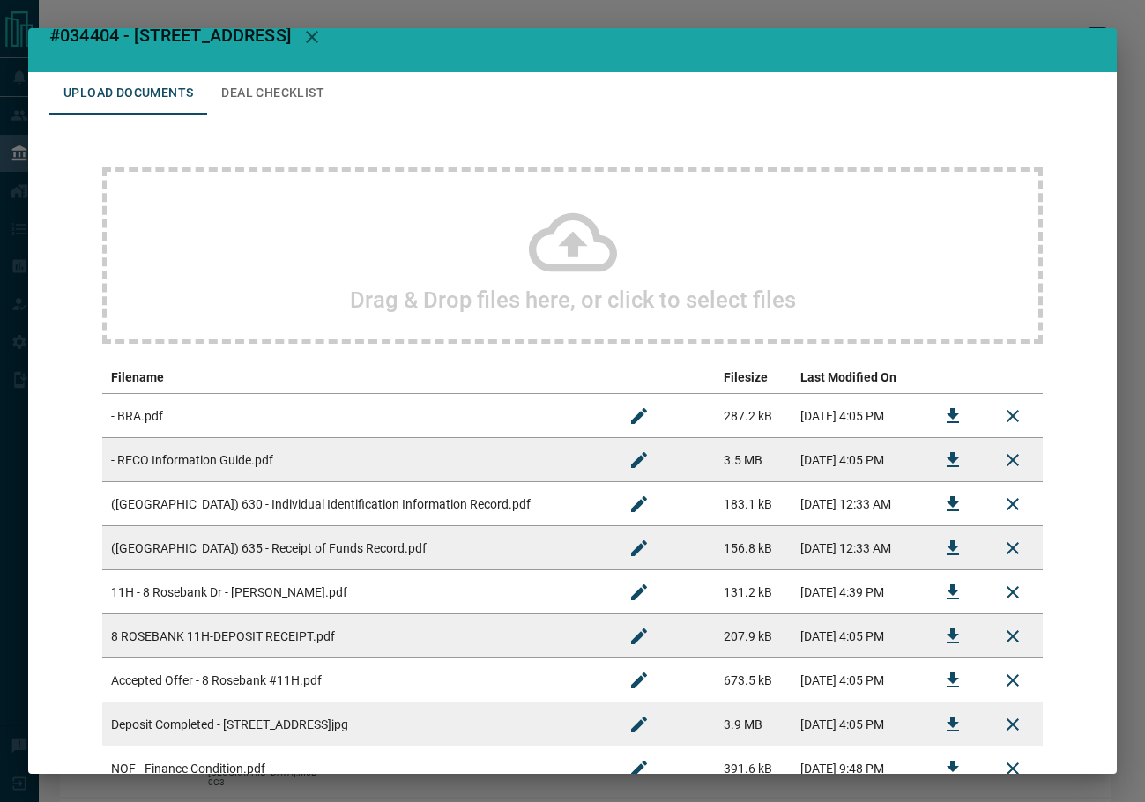
click at [276, 97] on button "Deal Checklist" at bounding box center [272, 93] width 131 height 42
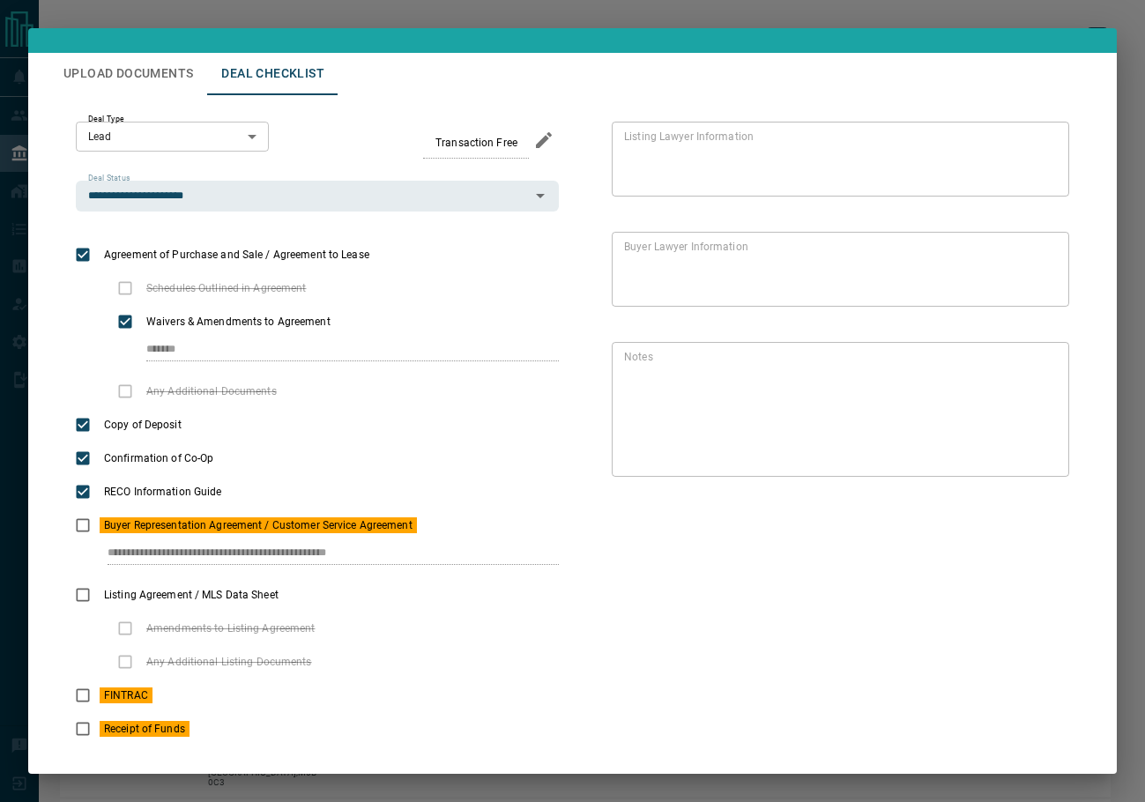
scroll to position [76, 0]
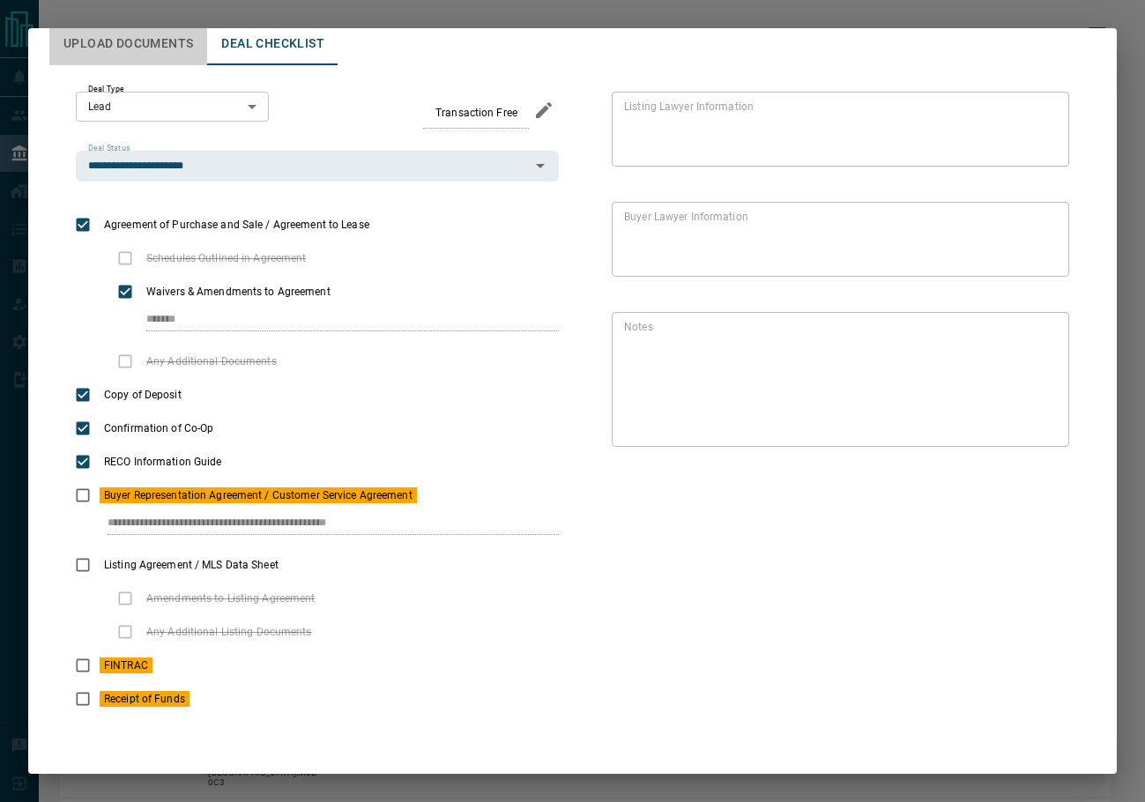
click at [147, 48] on button "Upload Documents" at bounding box center [128, 44] width 158 height 42
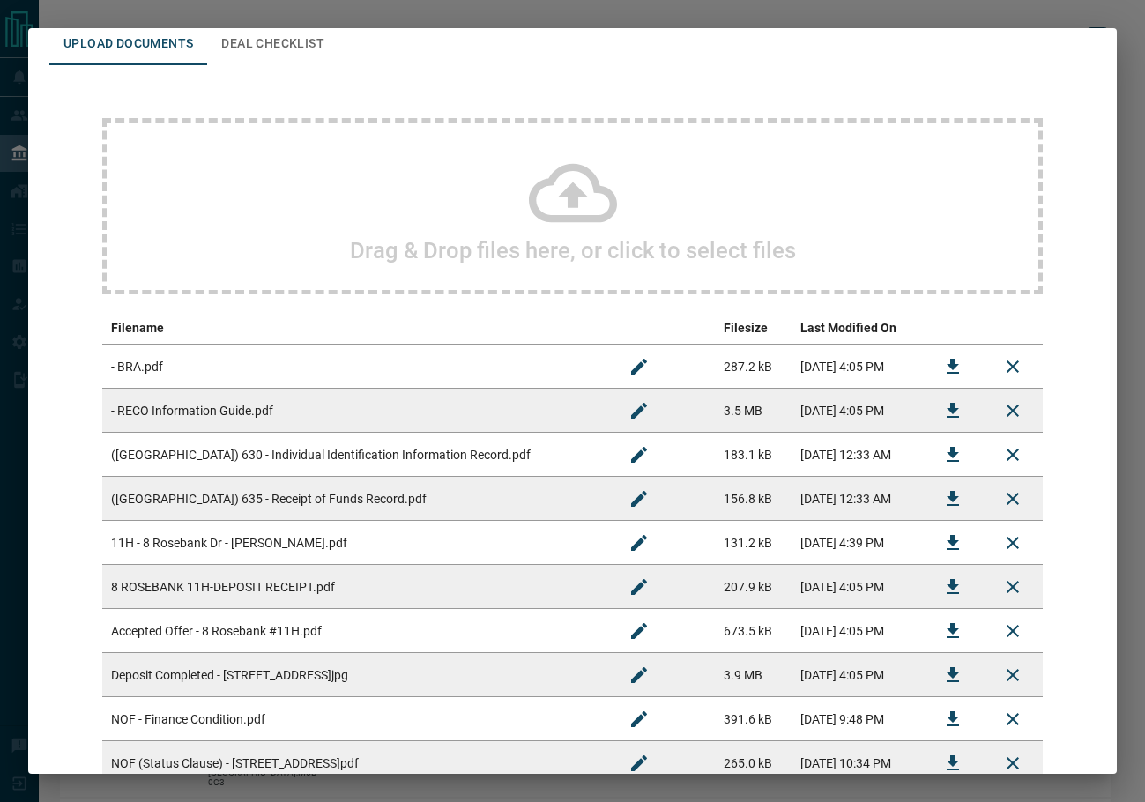
click at [932, 465] on button "Download" at bounding box center [953, 455] width 42 height 42
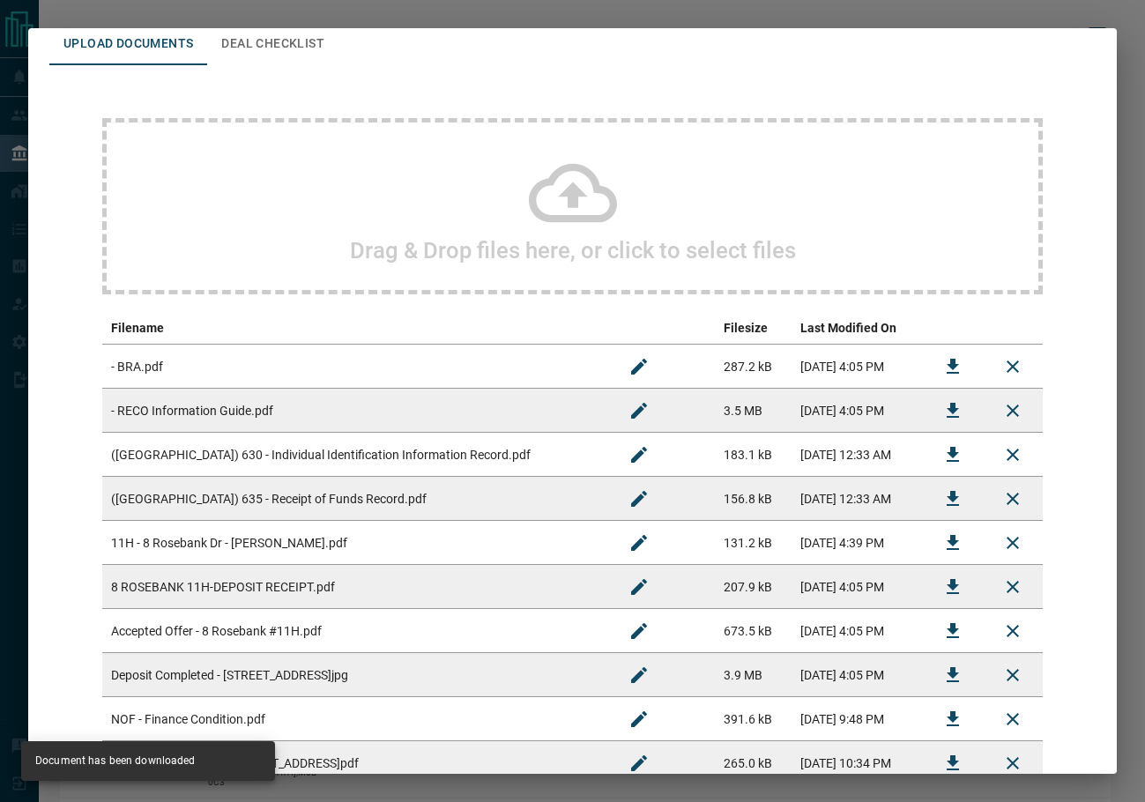
click at [307, 46] on button "Deal Checklist" at bounding box center [272, 44] width 131 height 42
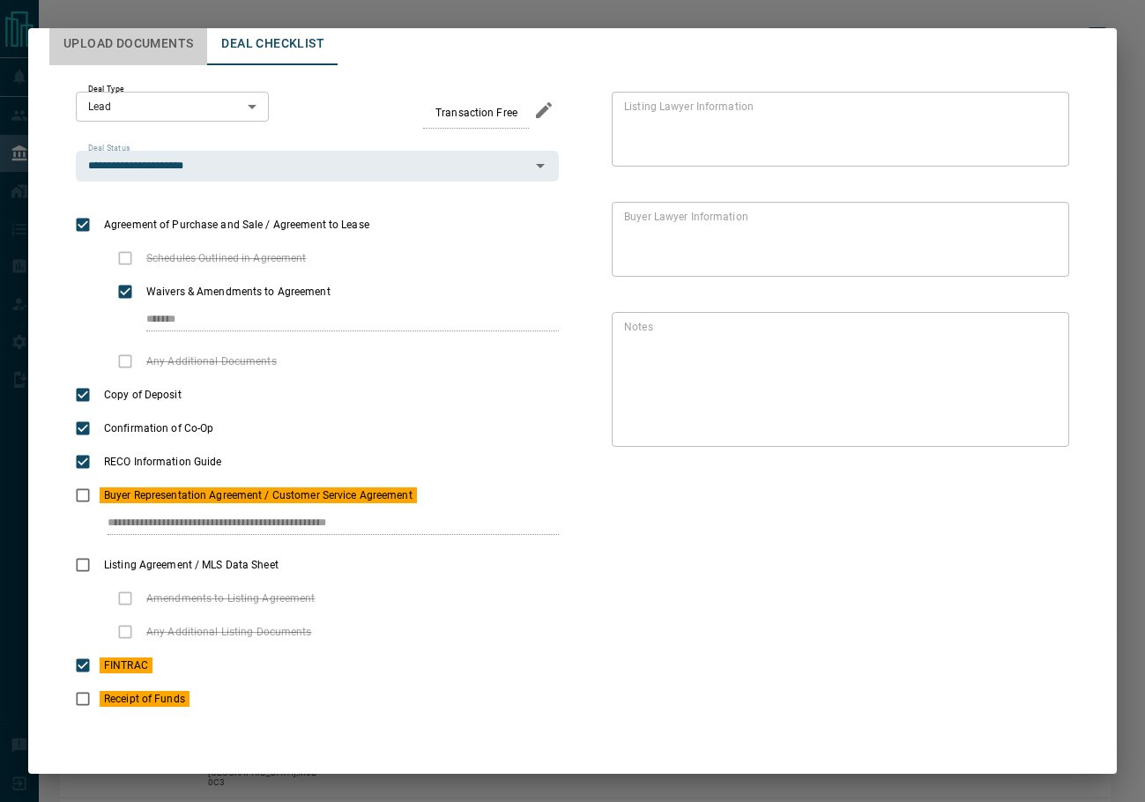
click at [147, 55] on button "Upload Documents" at bounding box center [128, 44] width 158 height 42
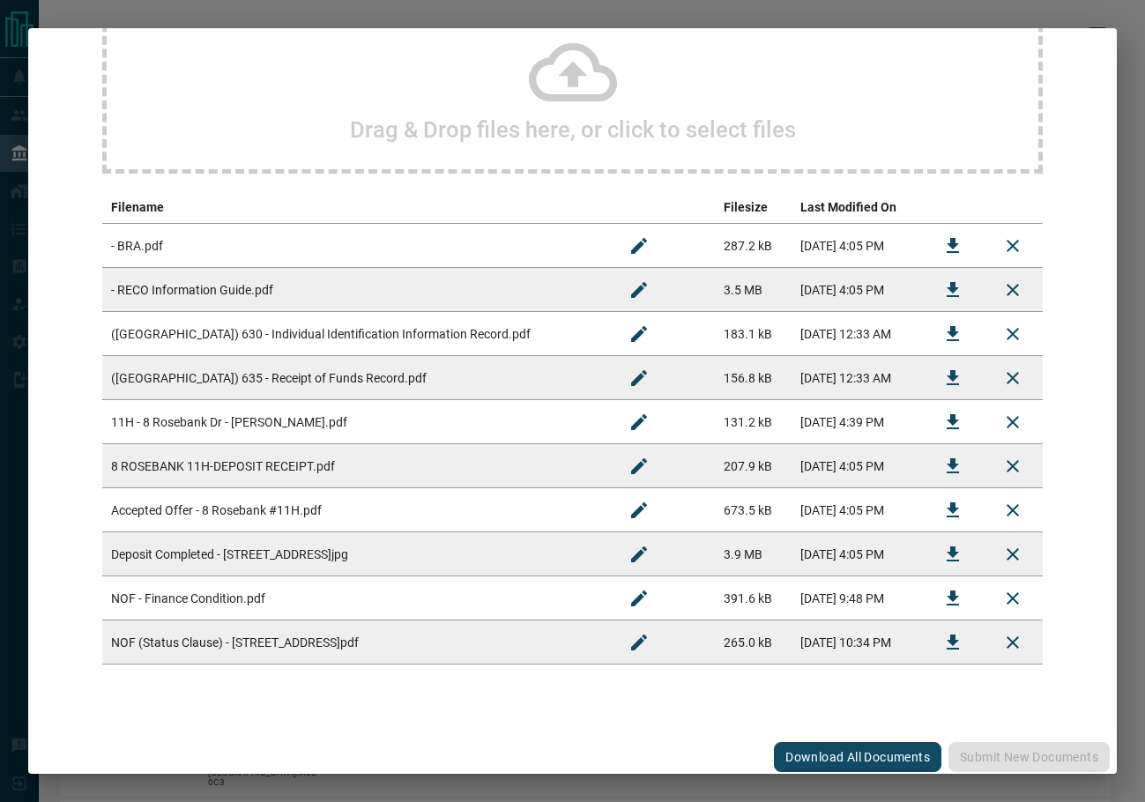
scroll to position [203, 0]
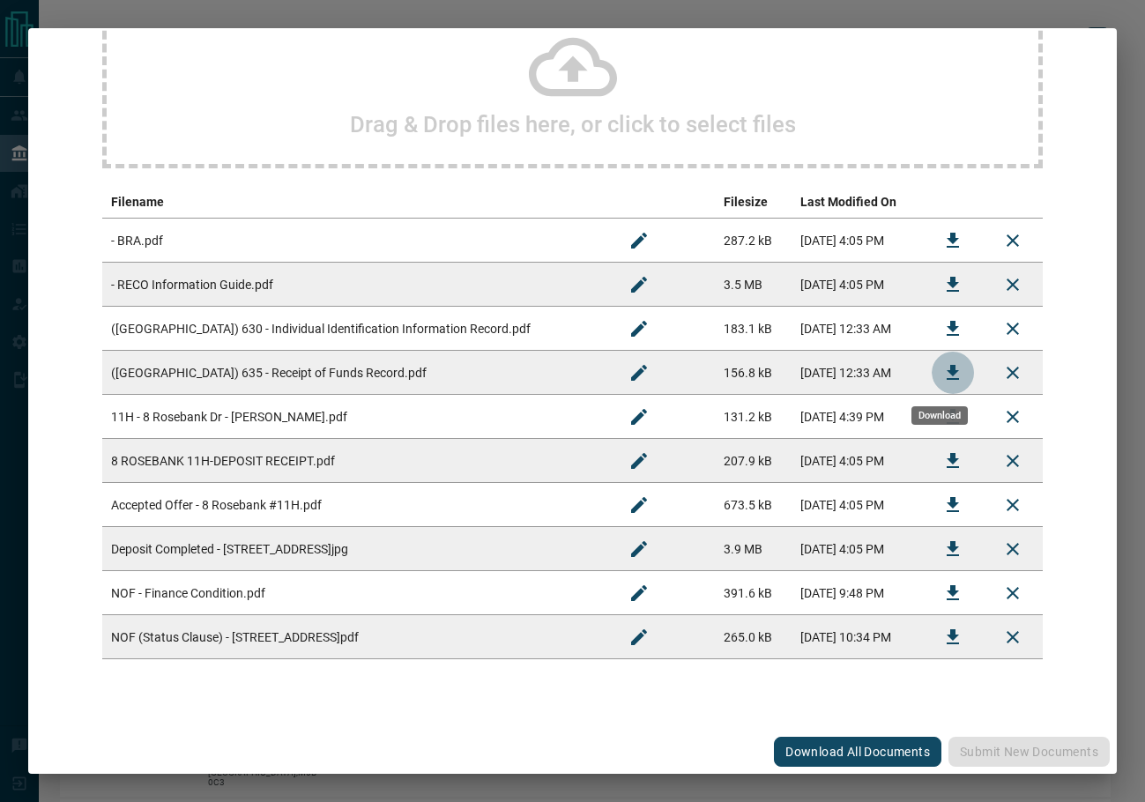
click at [942, 368] on icon "Download" at bounding box center [952, 372] width 21 height 21
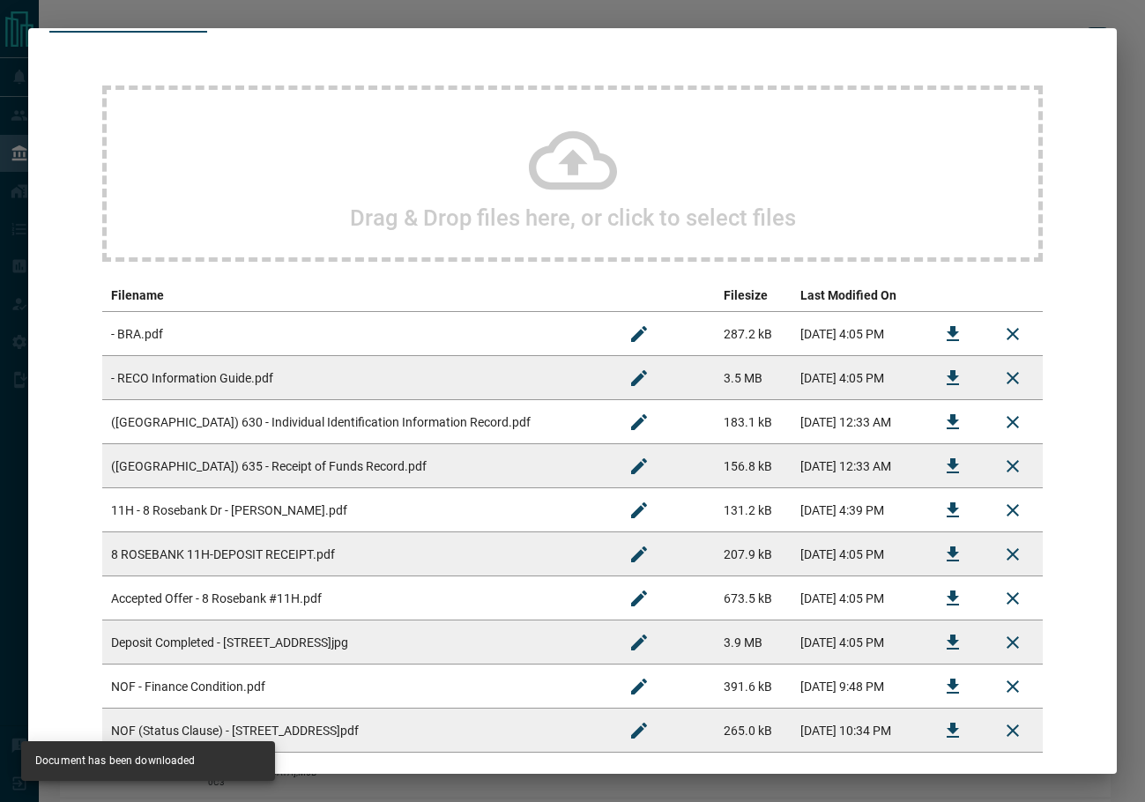
scroll to position [0, 0]
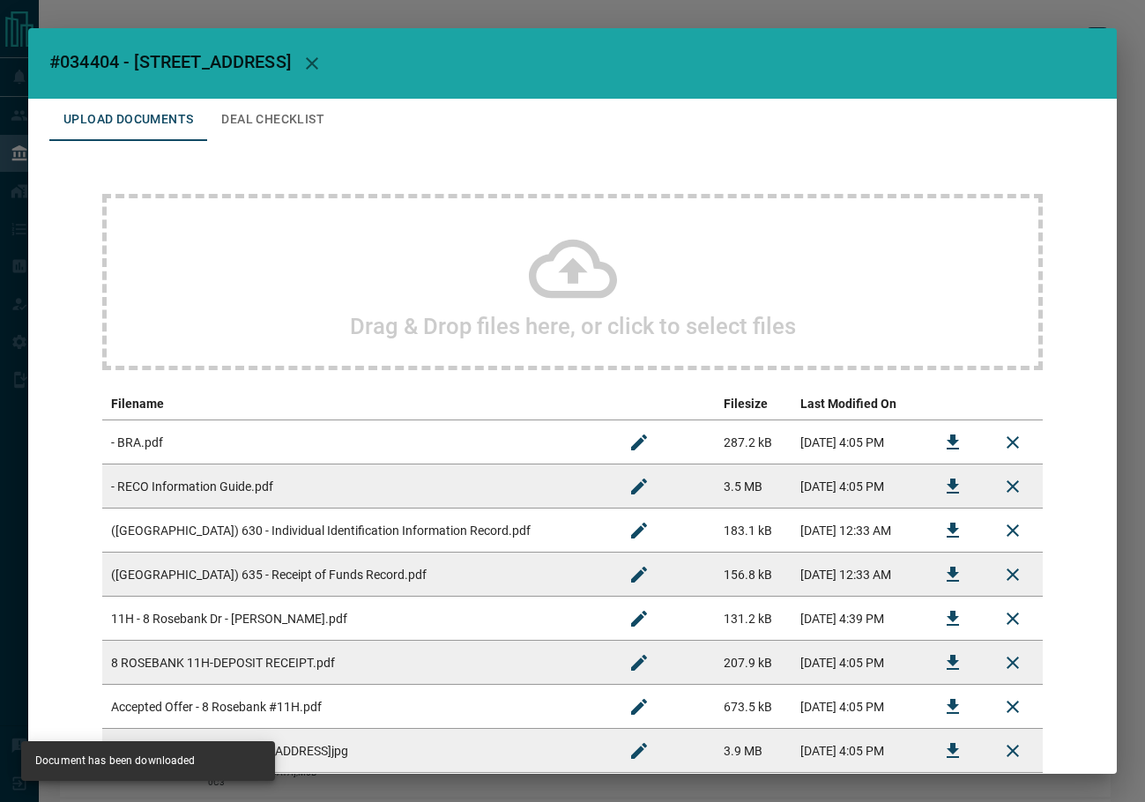
click at [294, 118] on button "Deal Checklist" at bounding box center [272, 120] width 131 height 42
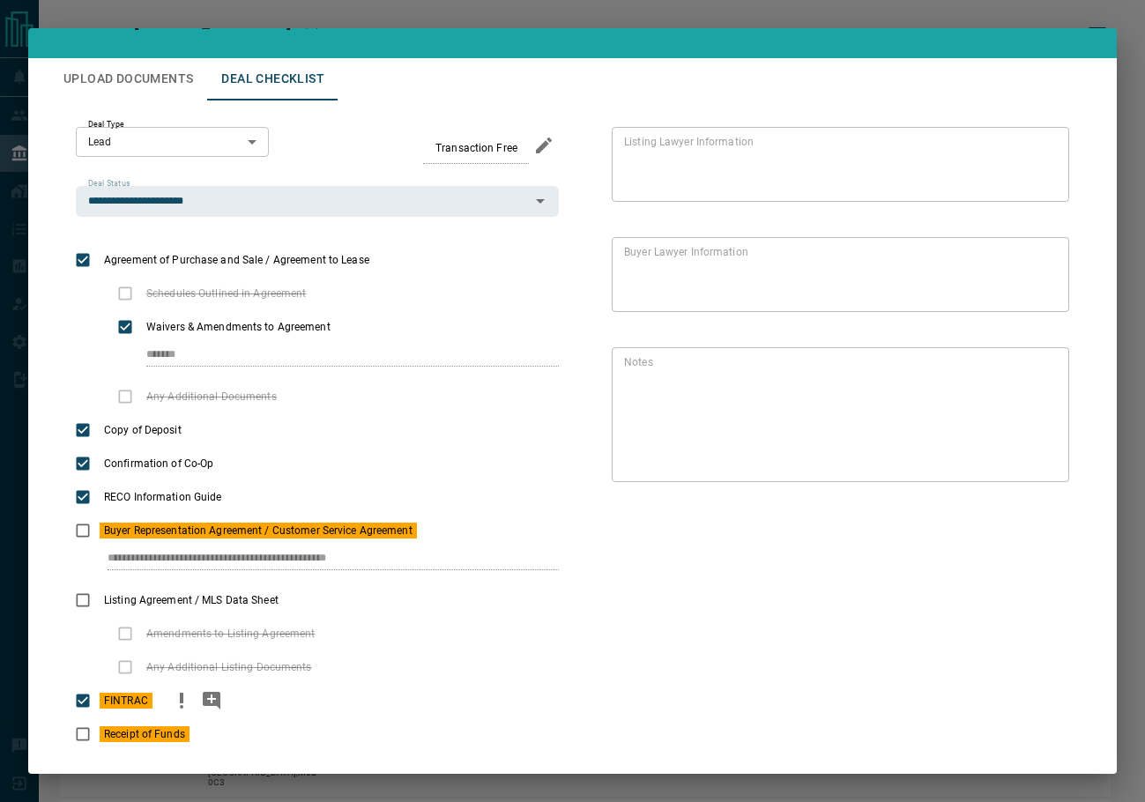
scroll to position [76, 0]
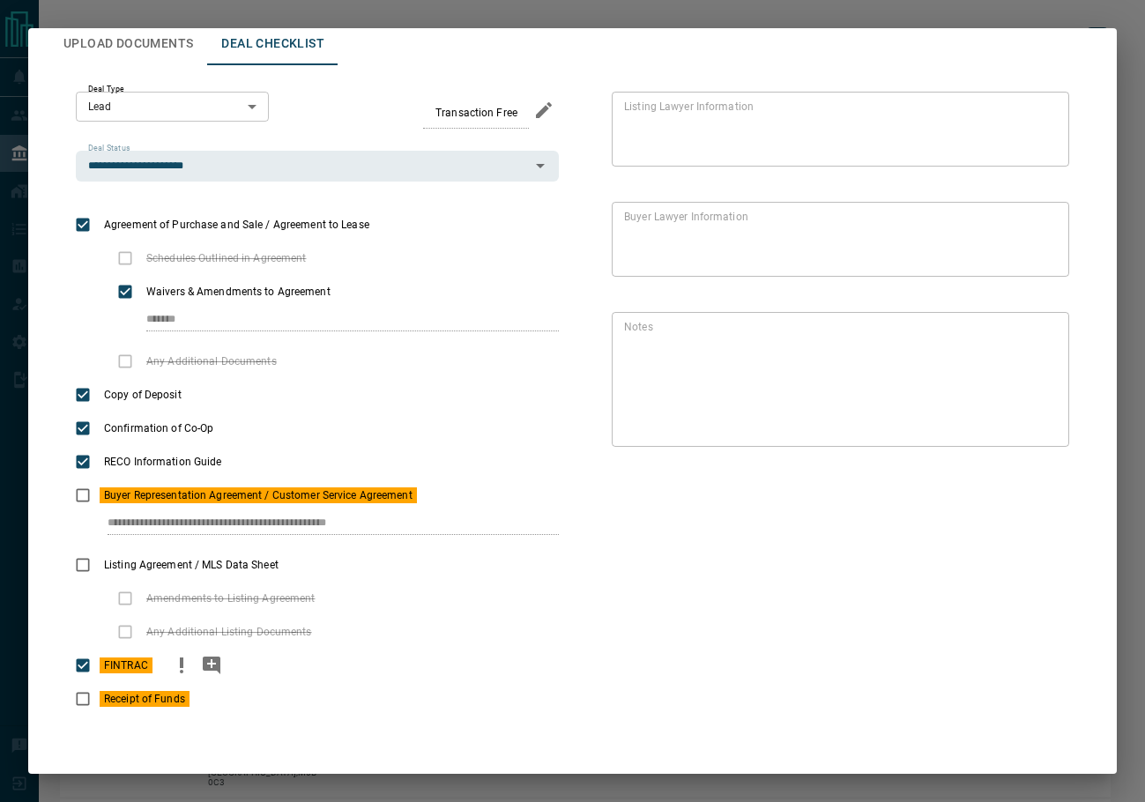
click at [167, 666] on button "priority" at bounding box center [182, 666] width 30 height 34
click at [208, 701] on icon "priority" at bounding box center [218, 699] width 21 height 21
click at [140, 40] on button "Upload Documents" at bounding box center [128, 44] width 158 height 42
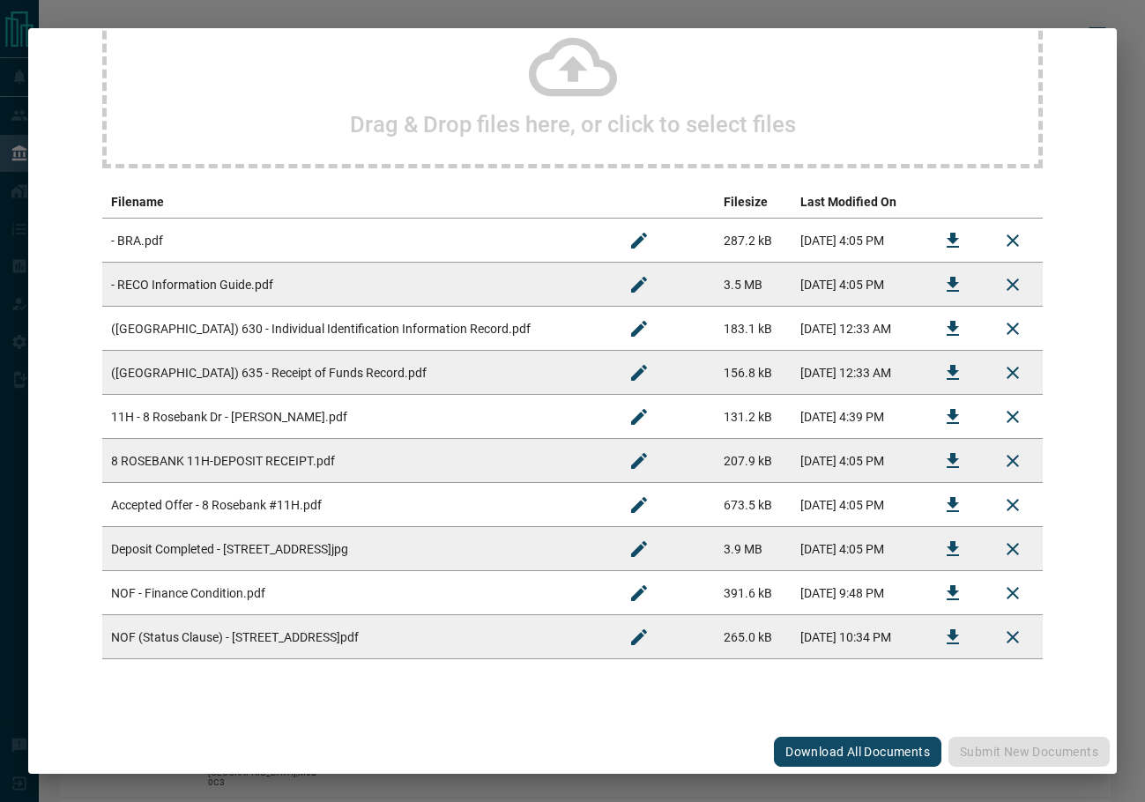
scroll to position [115, 0]
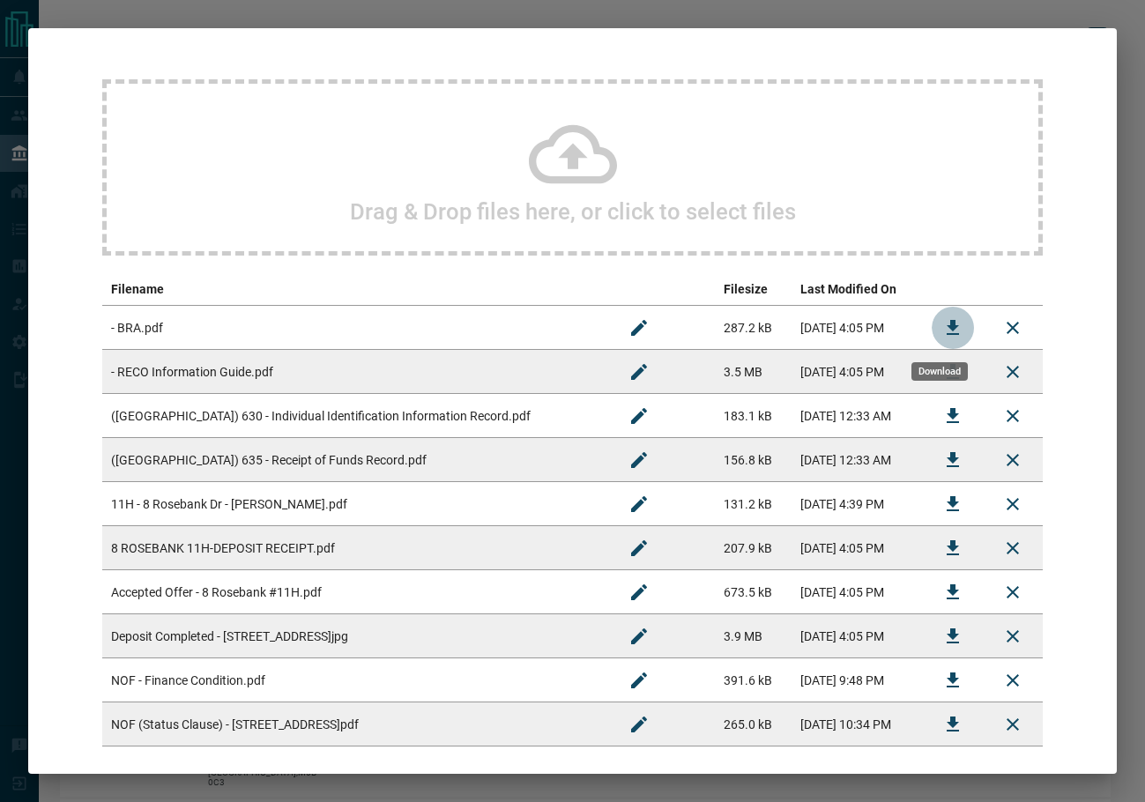
click at [942, 324] on icon "Download" at bounding box center [952, 327] width 21 height 21
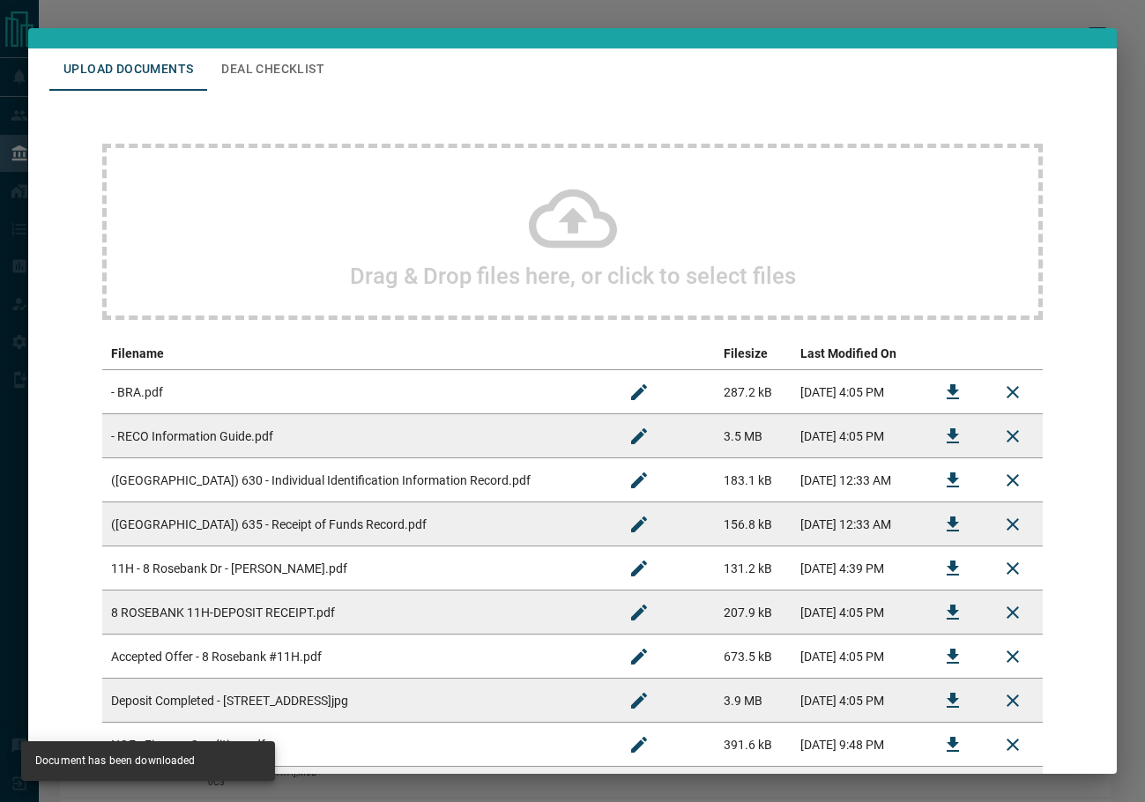
scroll to position [0, 0]
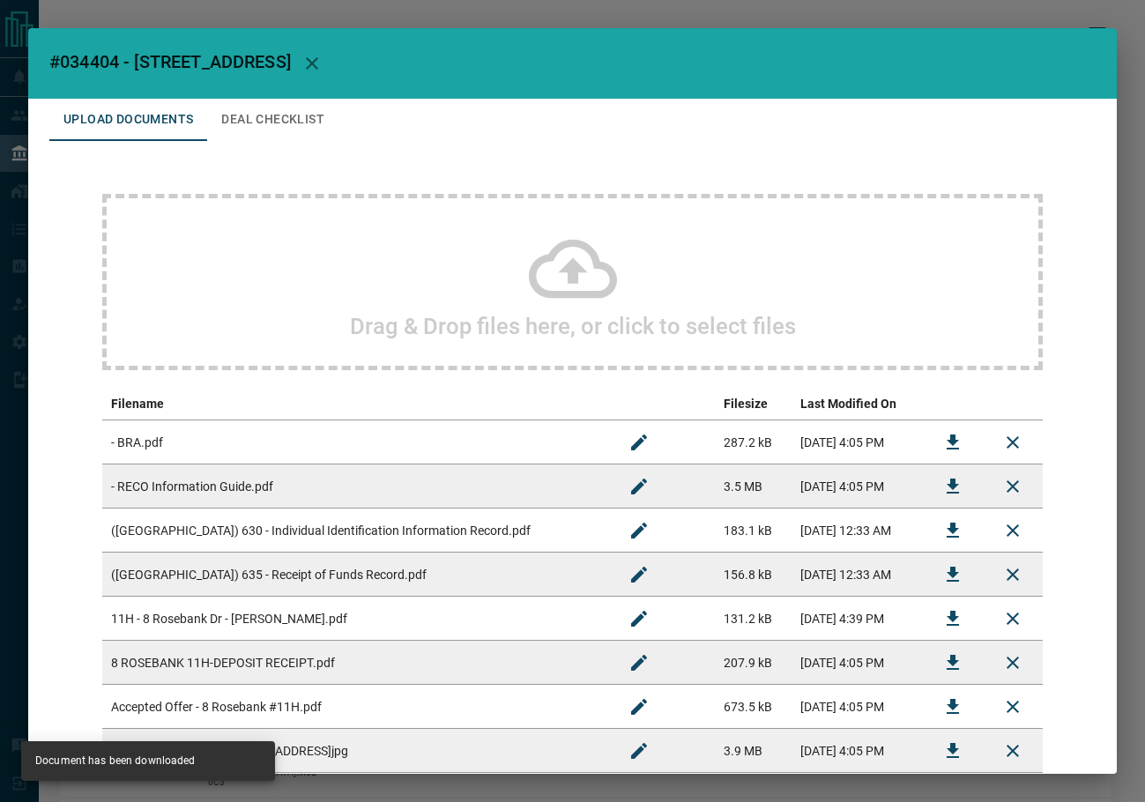
click at [271, 125] on button "Deal Checklist" at bounding box center [272, 120] width 131 height 42
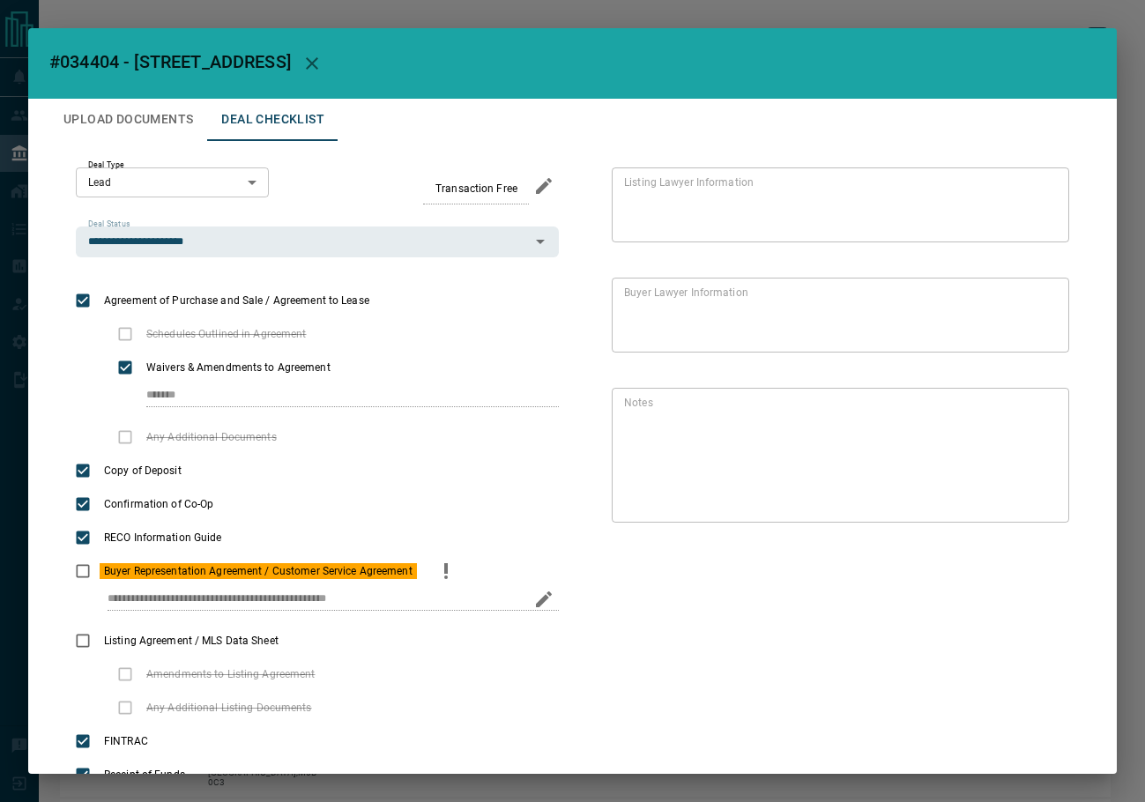
click at [409, 596] on div "**********" at bounding box center [317, 606] width 483 height 36
